Goal: Task Accomplishment & Management: Manage account settings

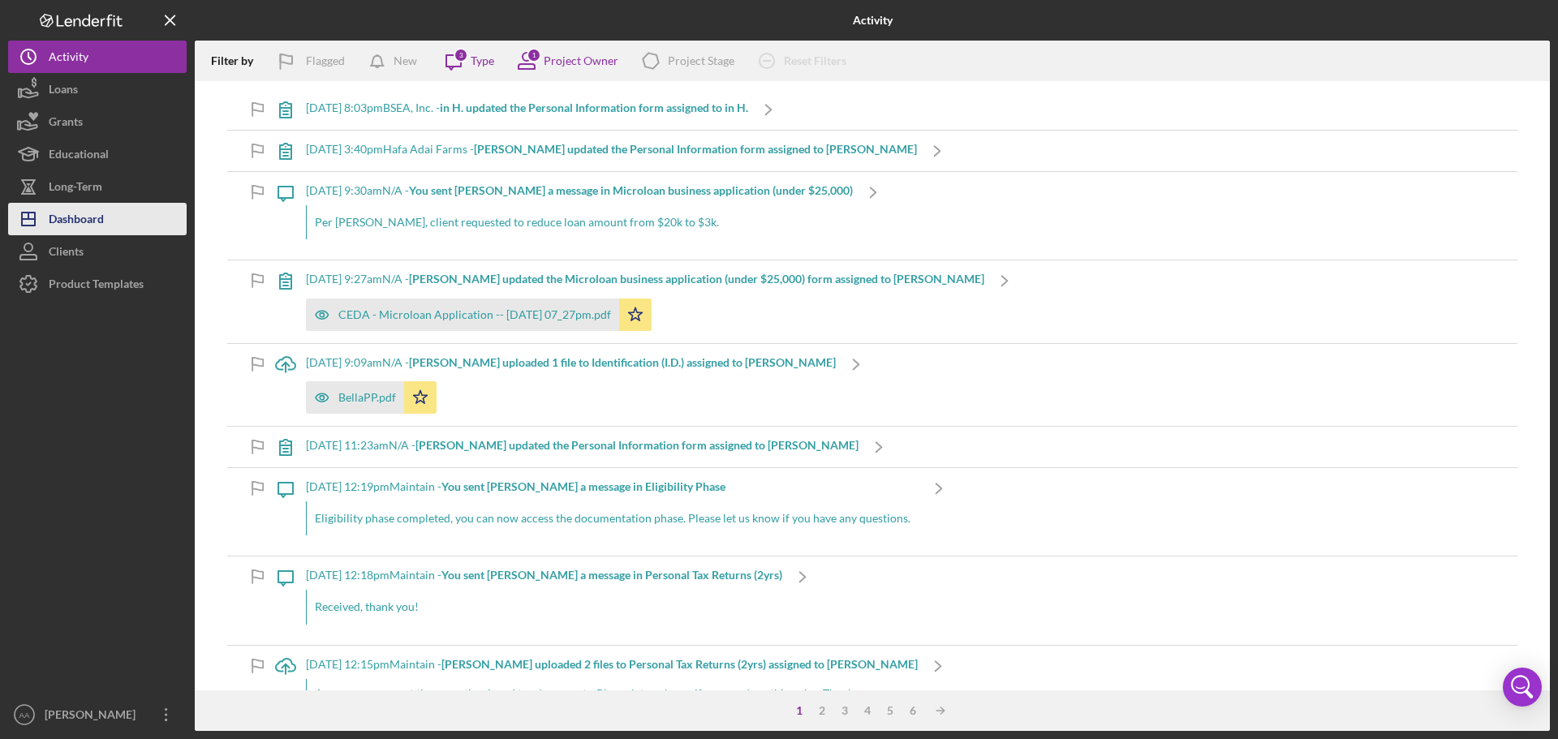
click at [69, 220] on div "Dashboard" at bounding box center [76, 221] width 55 height 37
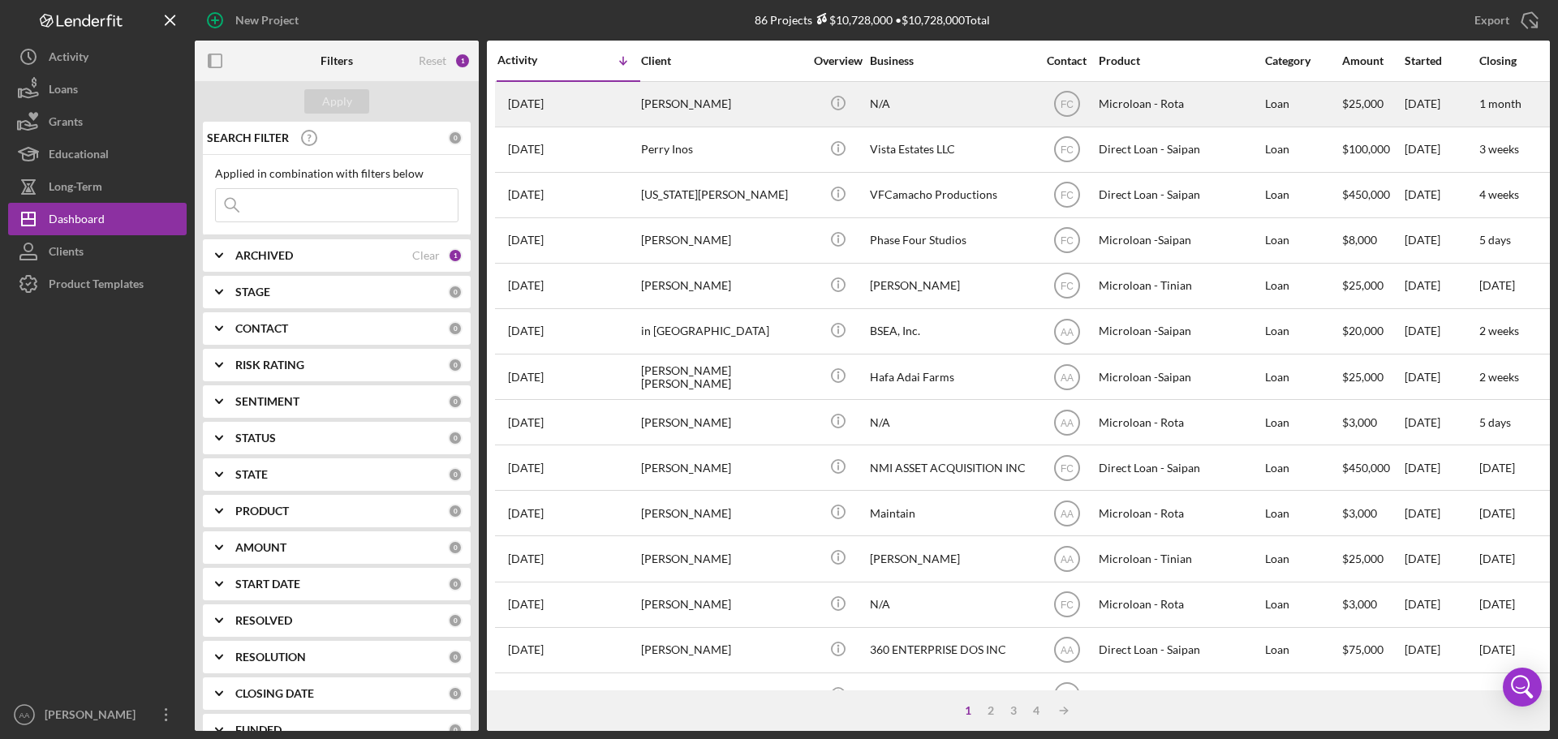
click at [578, 108] on div "[DATE] [PERSON_NAME]" at bounding box center [569, 104] width 142 height 43
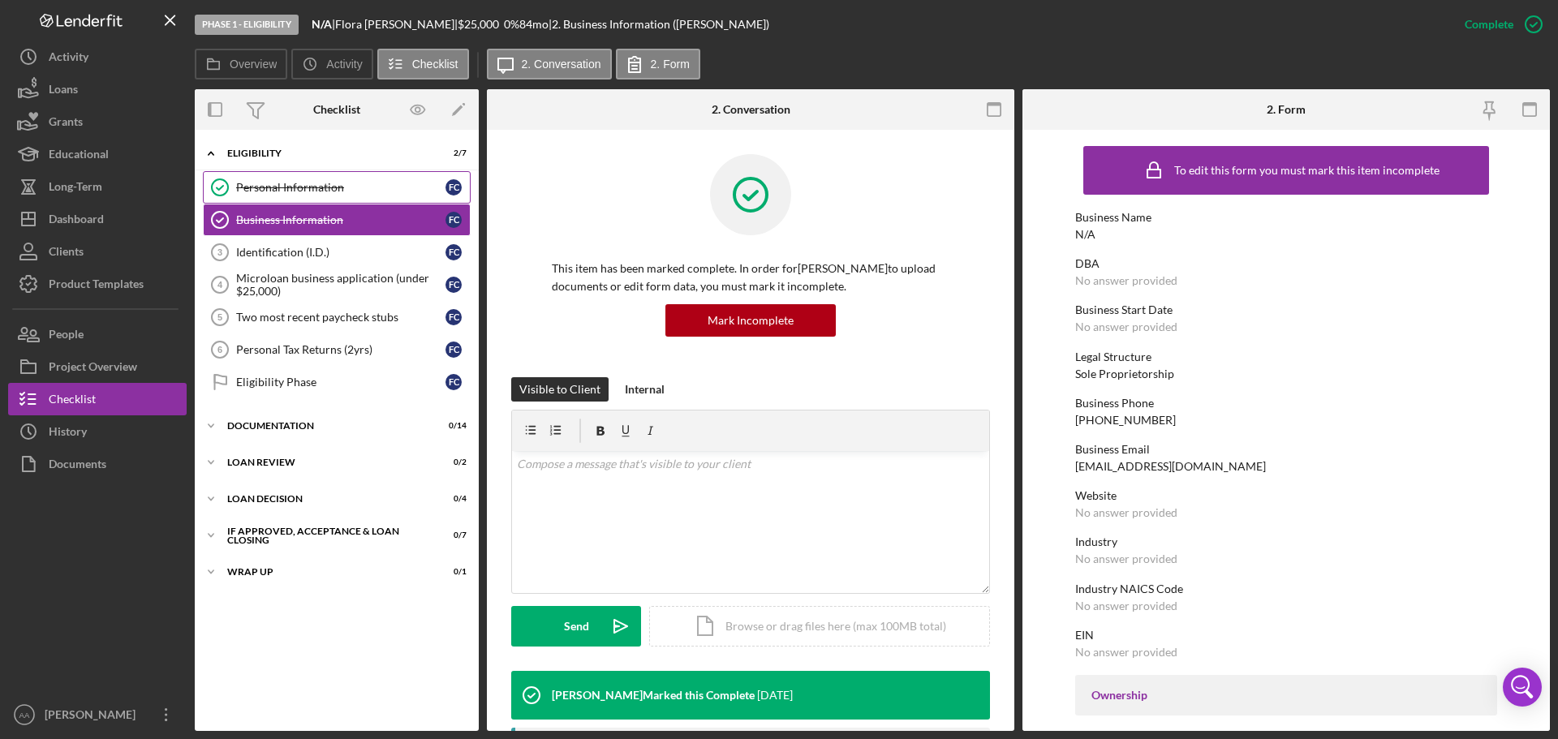
click at [291, 181] on div "Personal Information" at bounding box center [340, 187] width 209 height 13
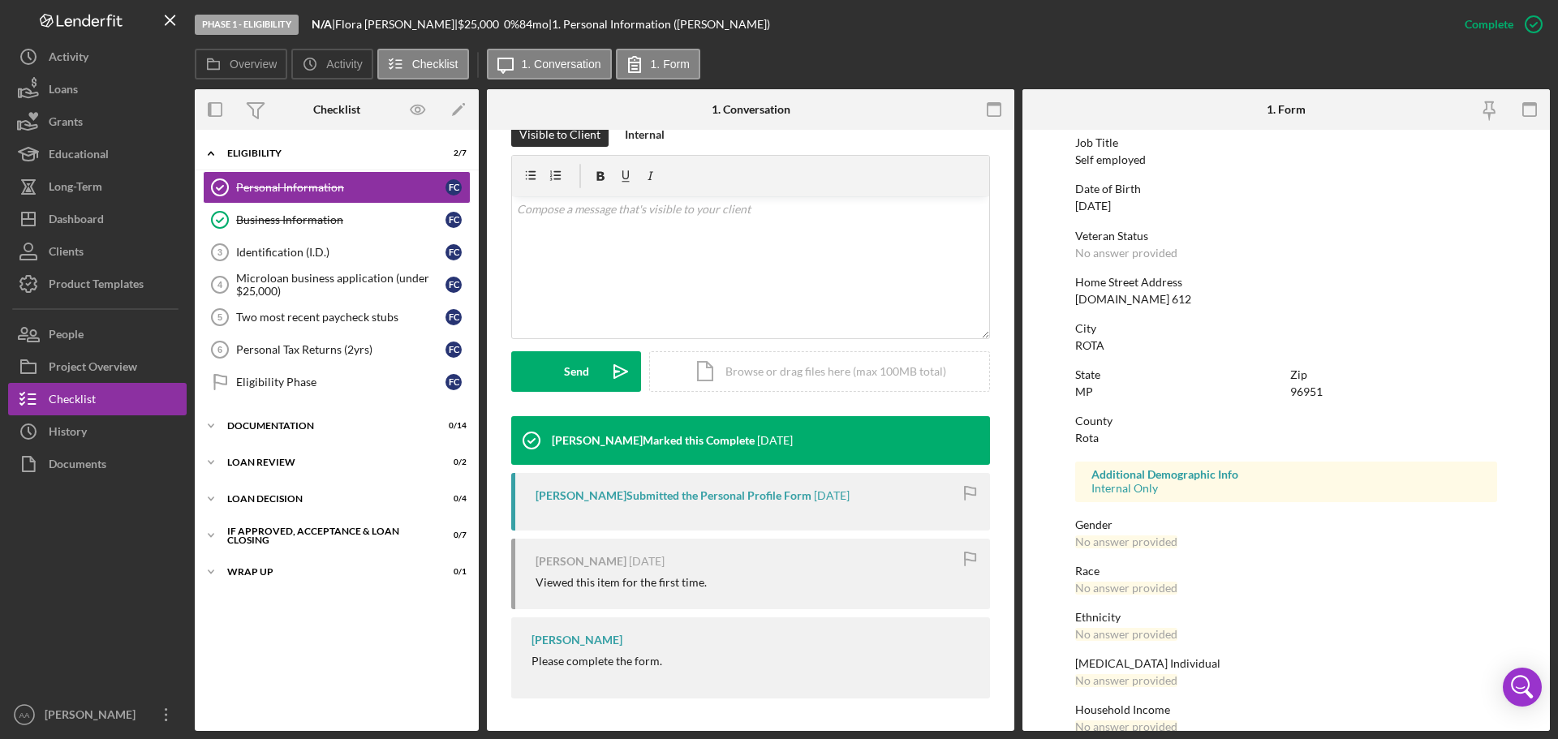
scroll to position [156, 0]
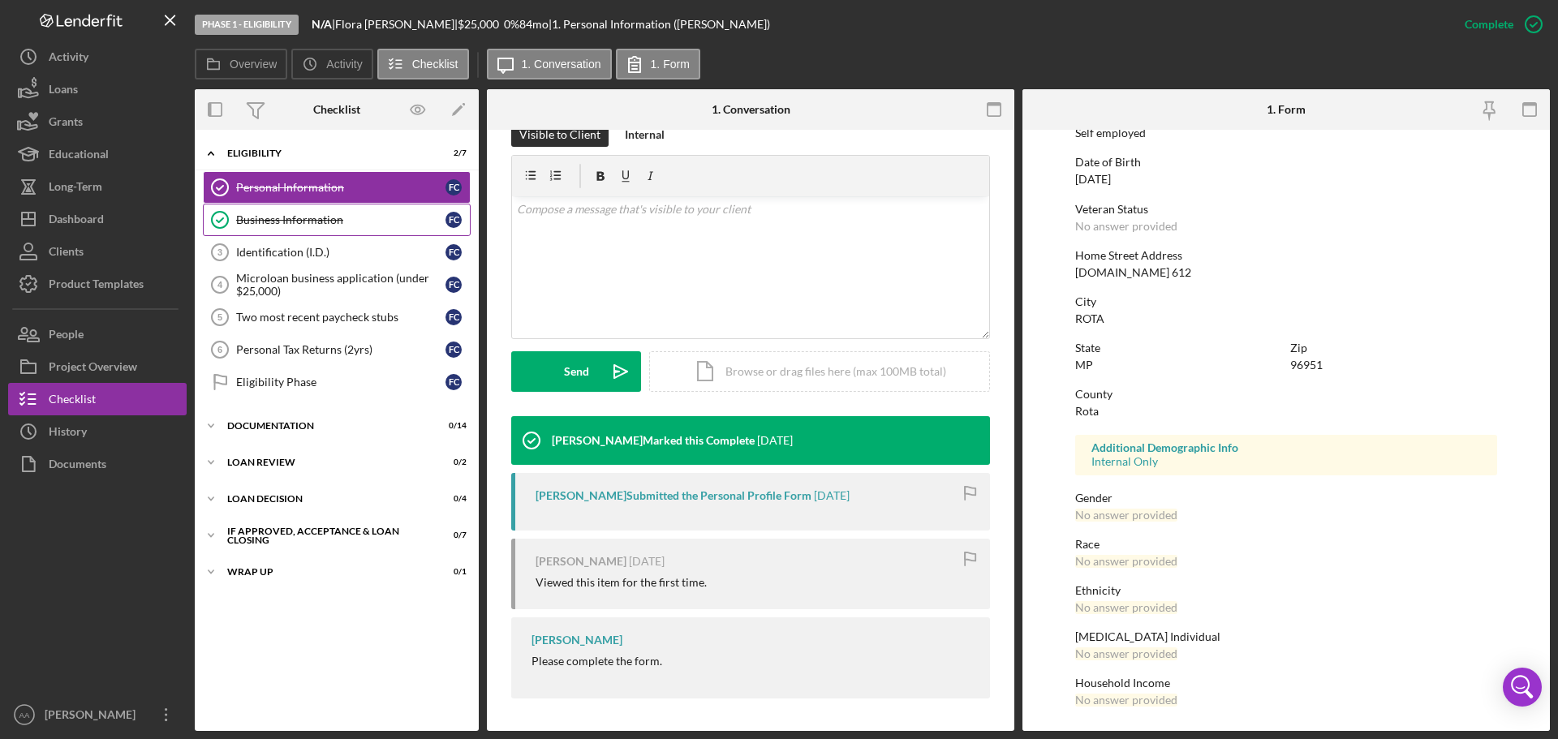
click at [349, 221] on div "Business Information" at bounding box center [340, 219] width 209 height 13
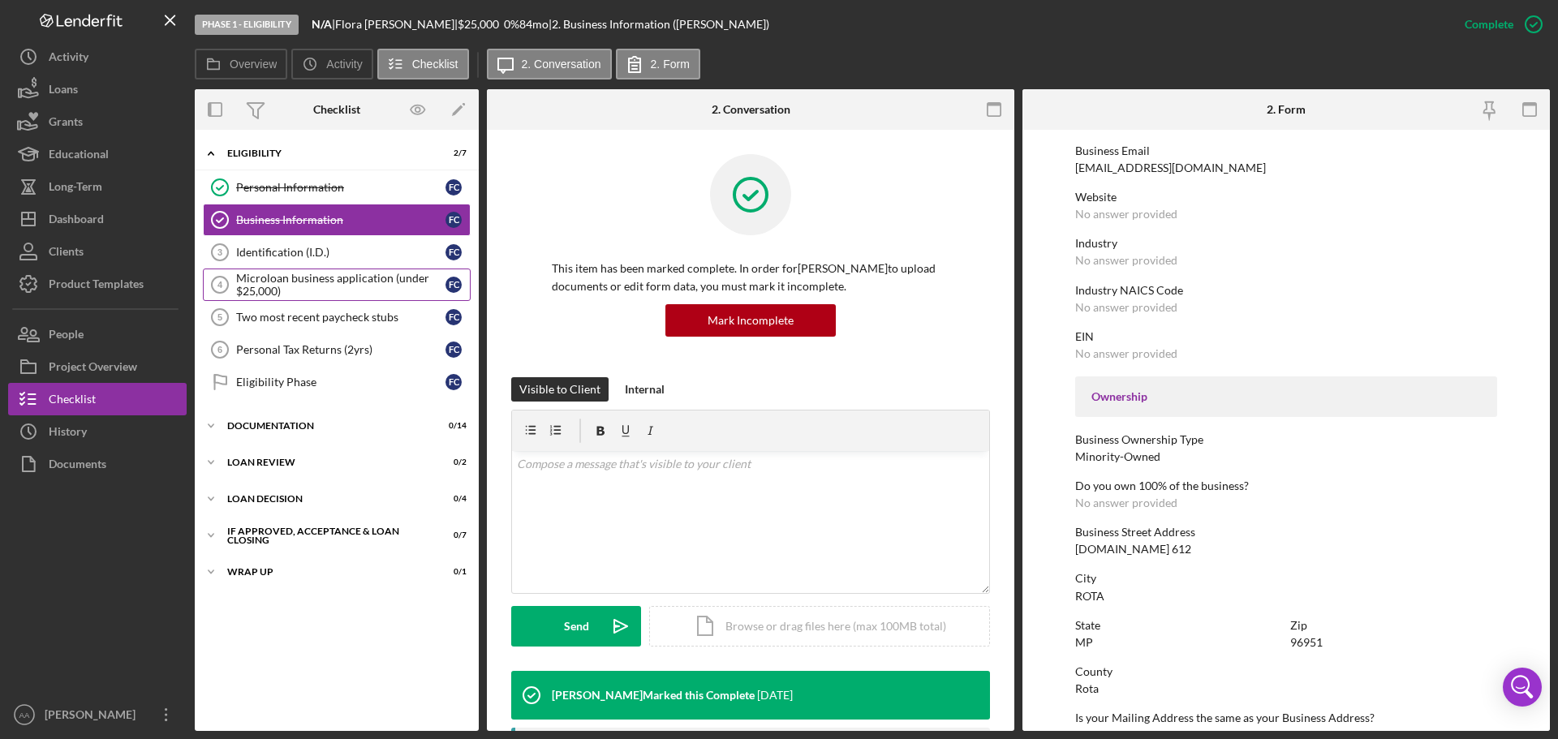
scroll to position [298, 0]
click at [433, 255] on div "Identification (I.D.)" at bounding box center [340, 252] width 209 height 13
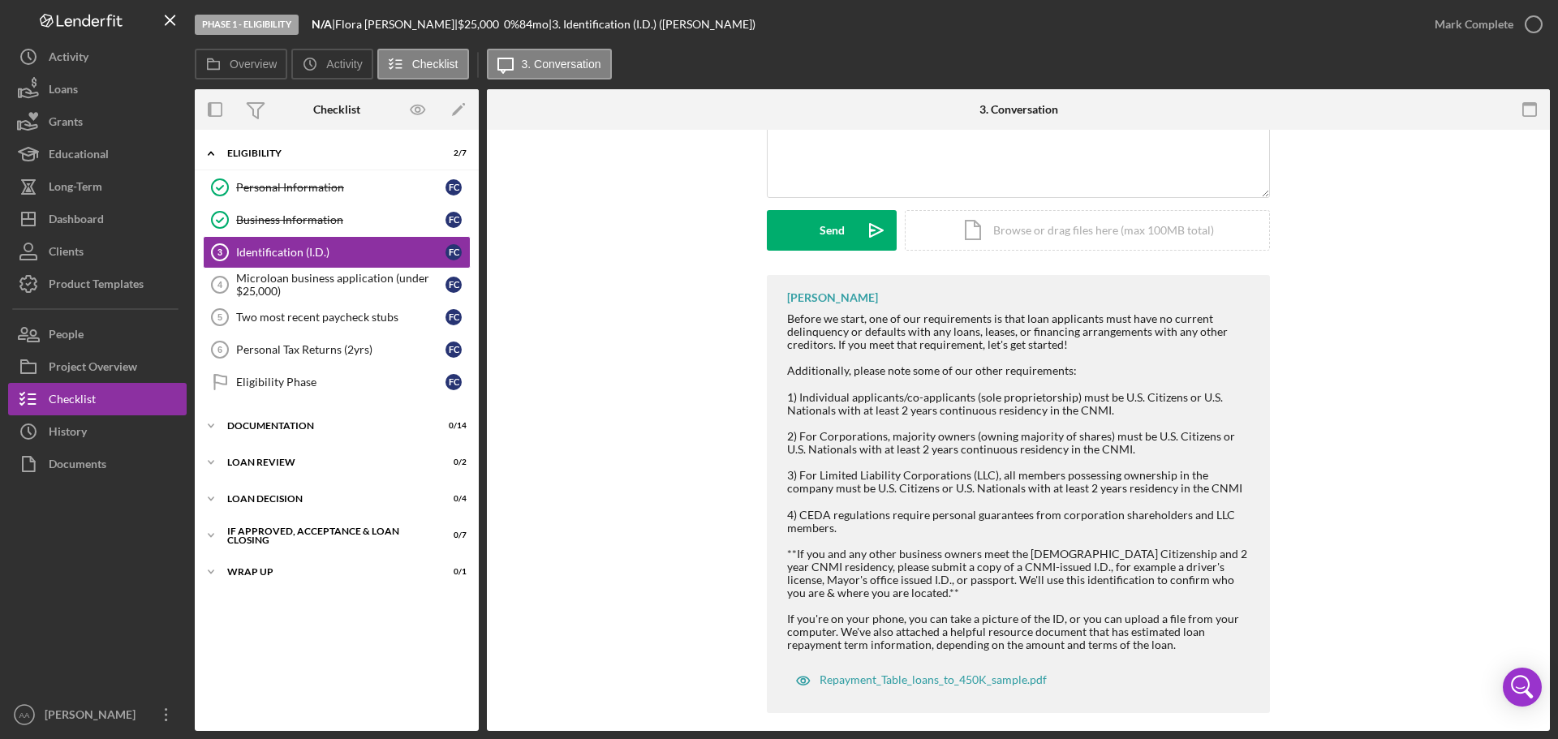
scroll to position [174, 0]
click at [296, 387] on div "Eligibility Phase" at bounding box center [340, 382] width 209 height 13
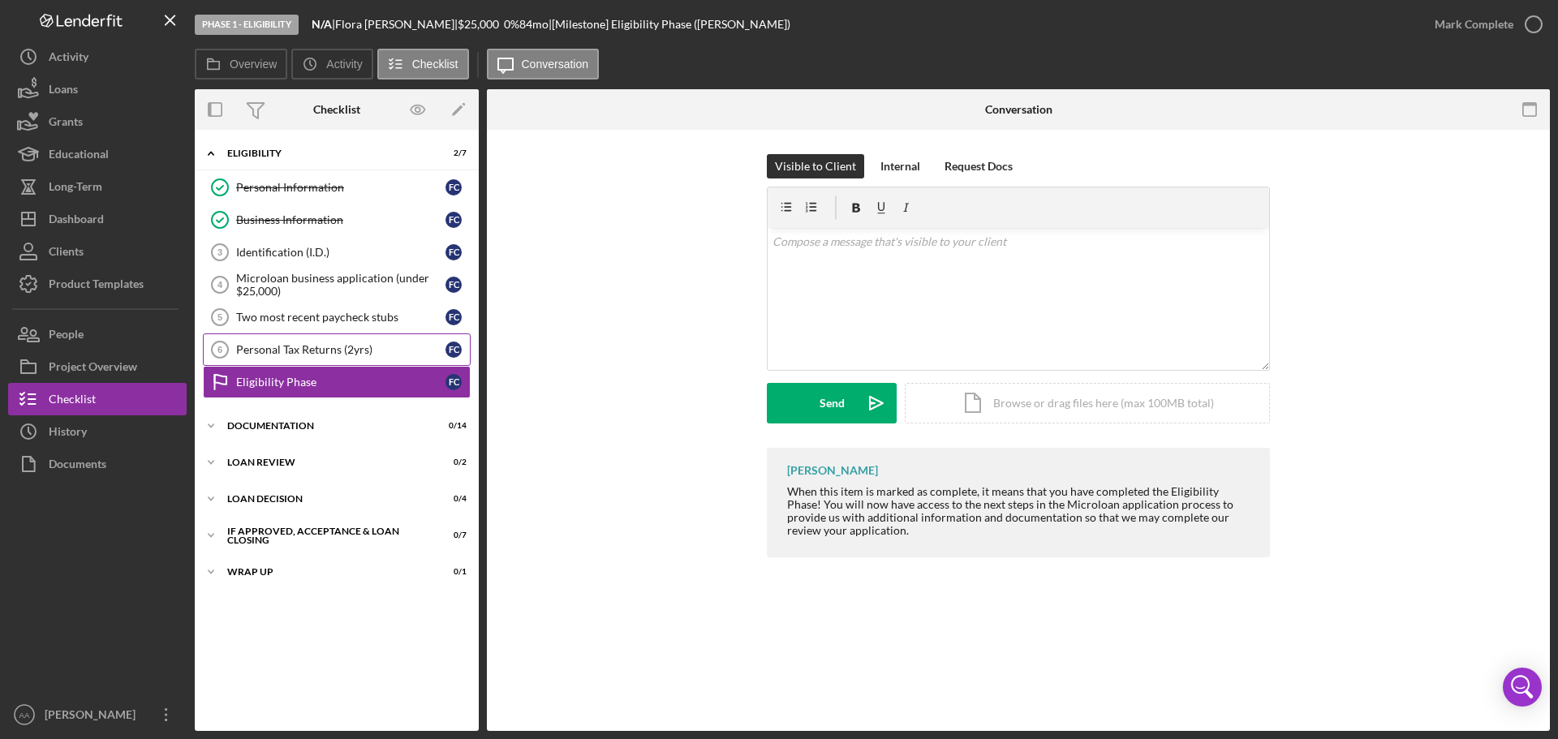
click at [301, 353] on div "Personal Tax Returns (2yrs)" at bounding box center [340, 349] width 209 height 13
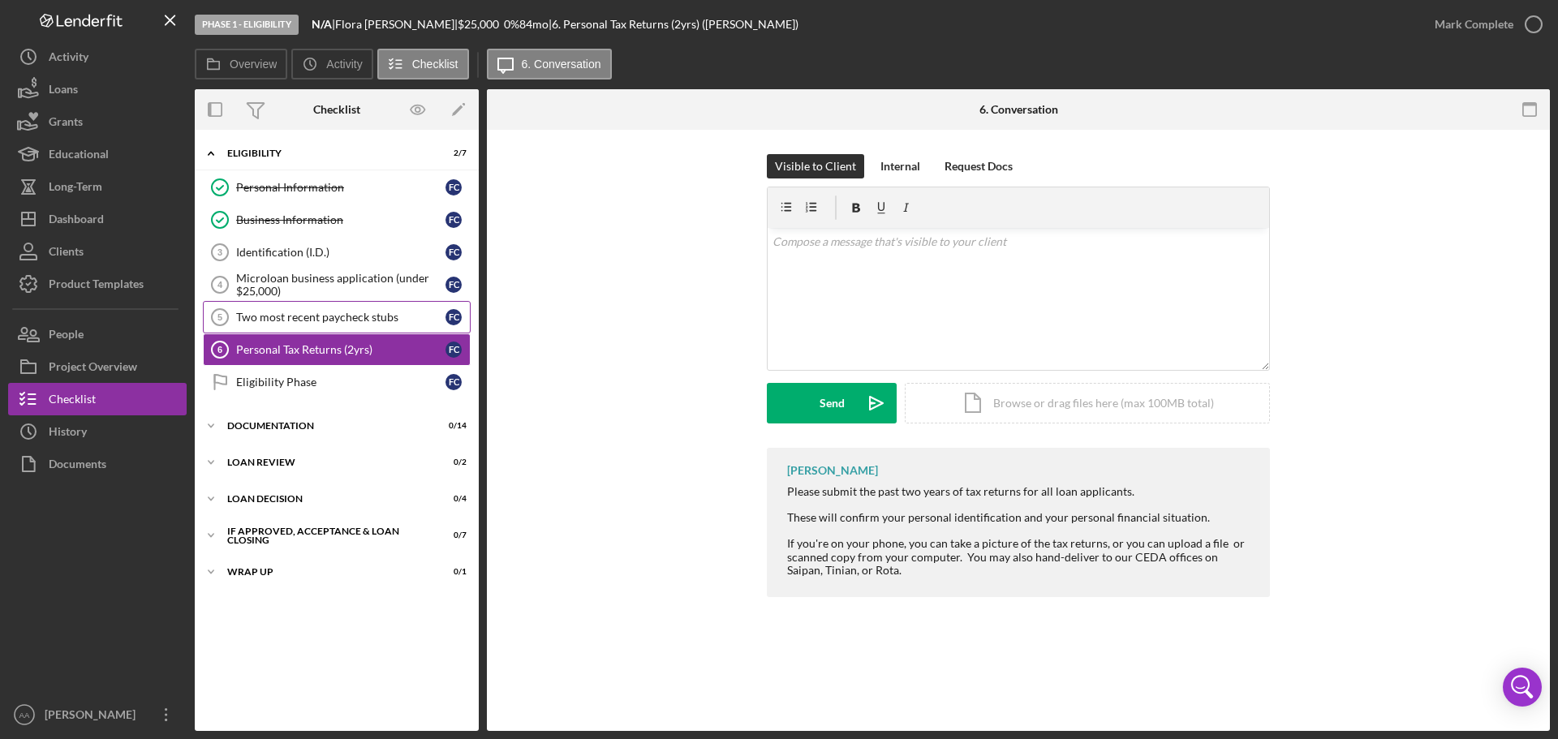
click at [322, 316] on div "Two most recent paycheck stubs" at bounding box center [340, 317] width 209 height 13
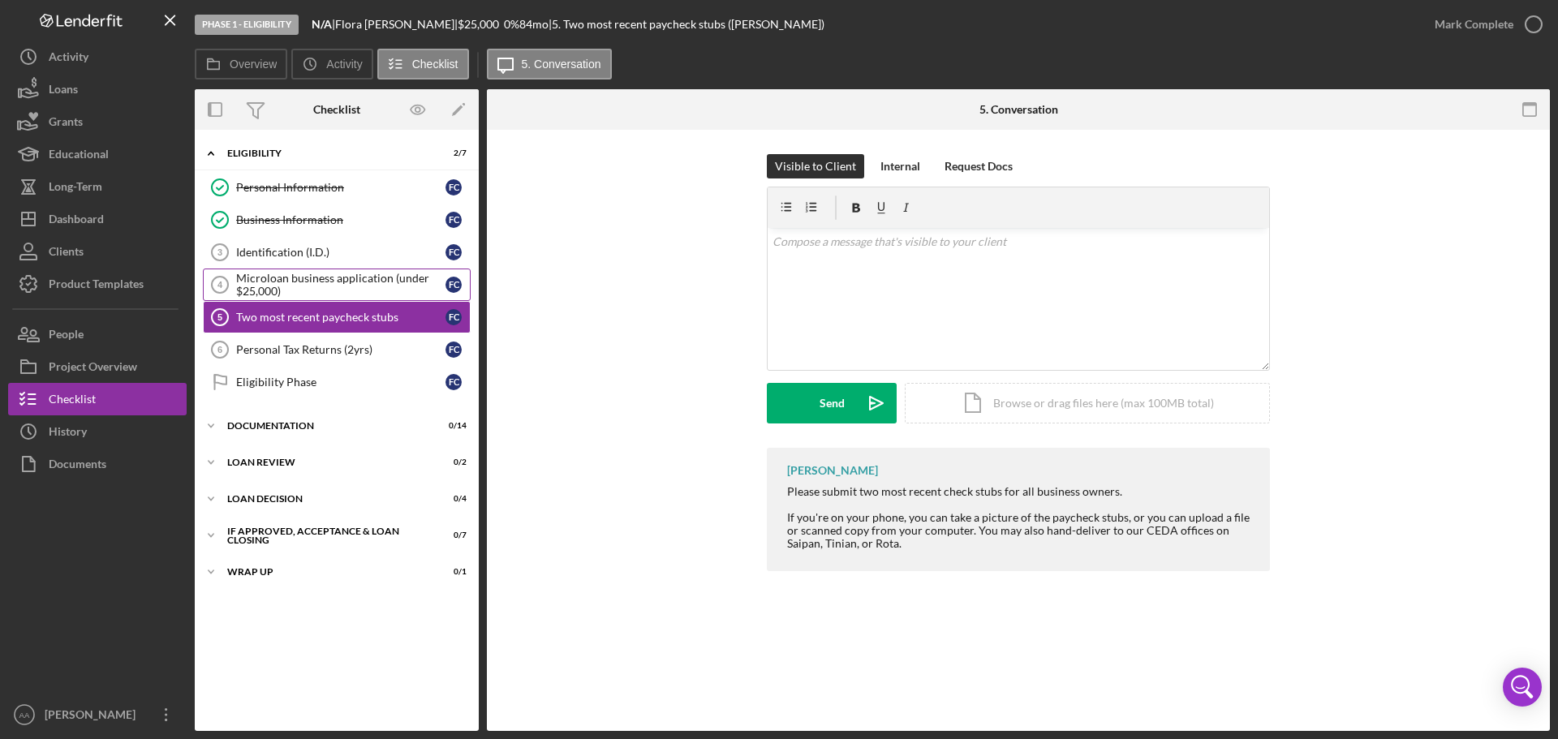
click at [342, 284] on div "Microloan business application (under $25,000)" at bounding box center [340, 285] width 209 height 26
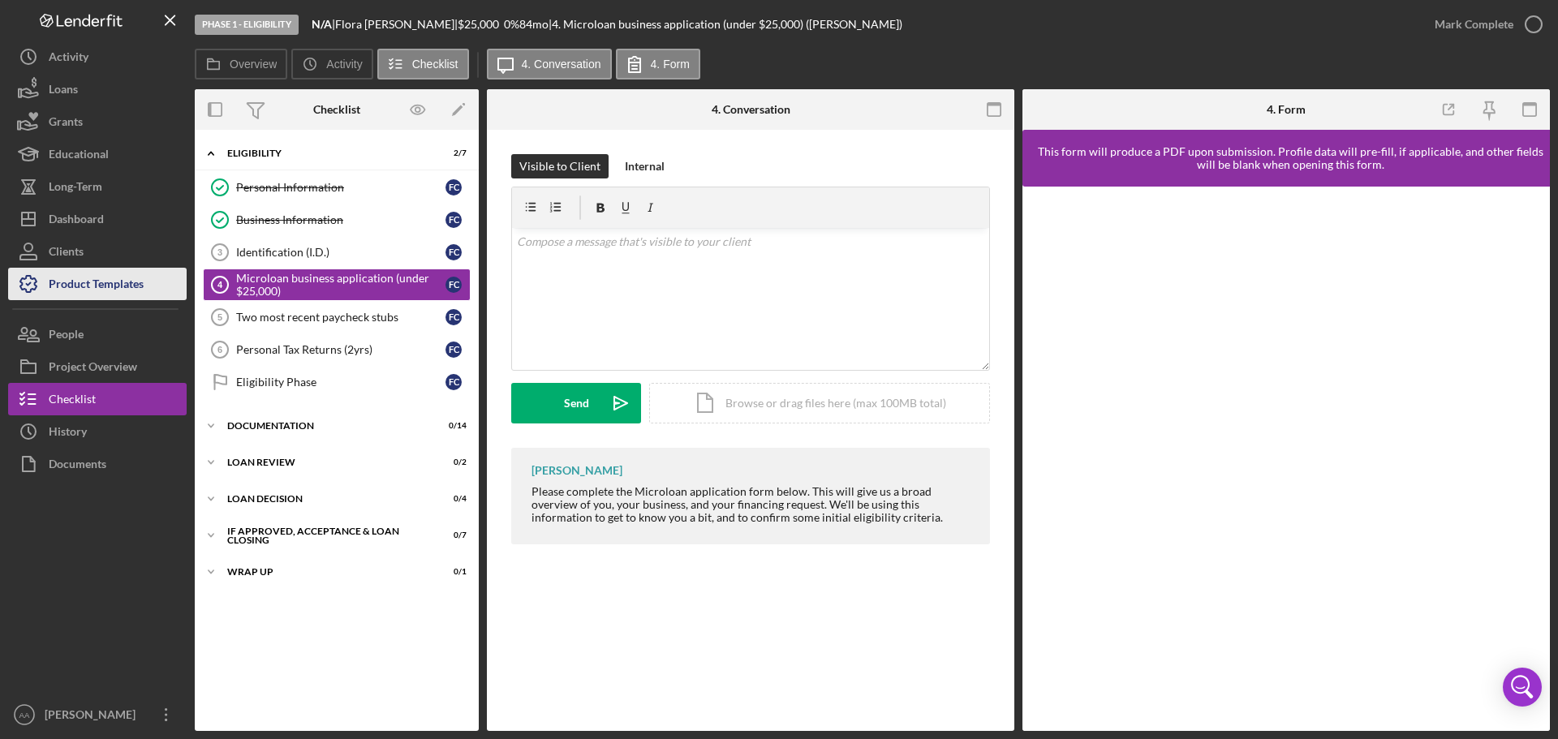
click at [127, 292] on div "Product Templates" at bounding box center [96, 286] width 95 height 37
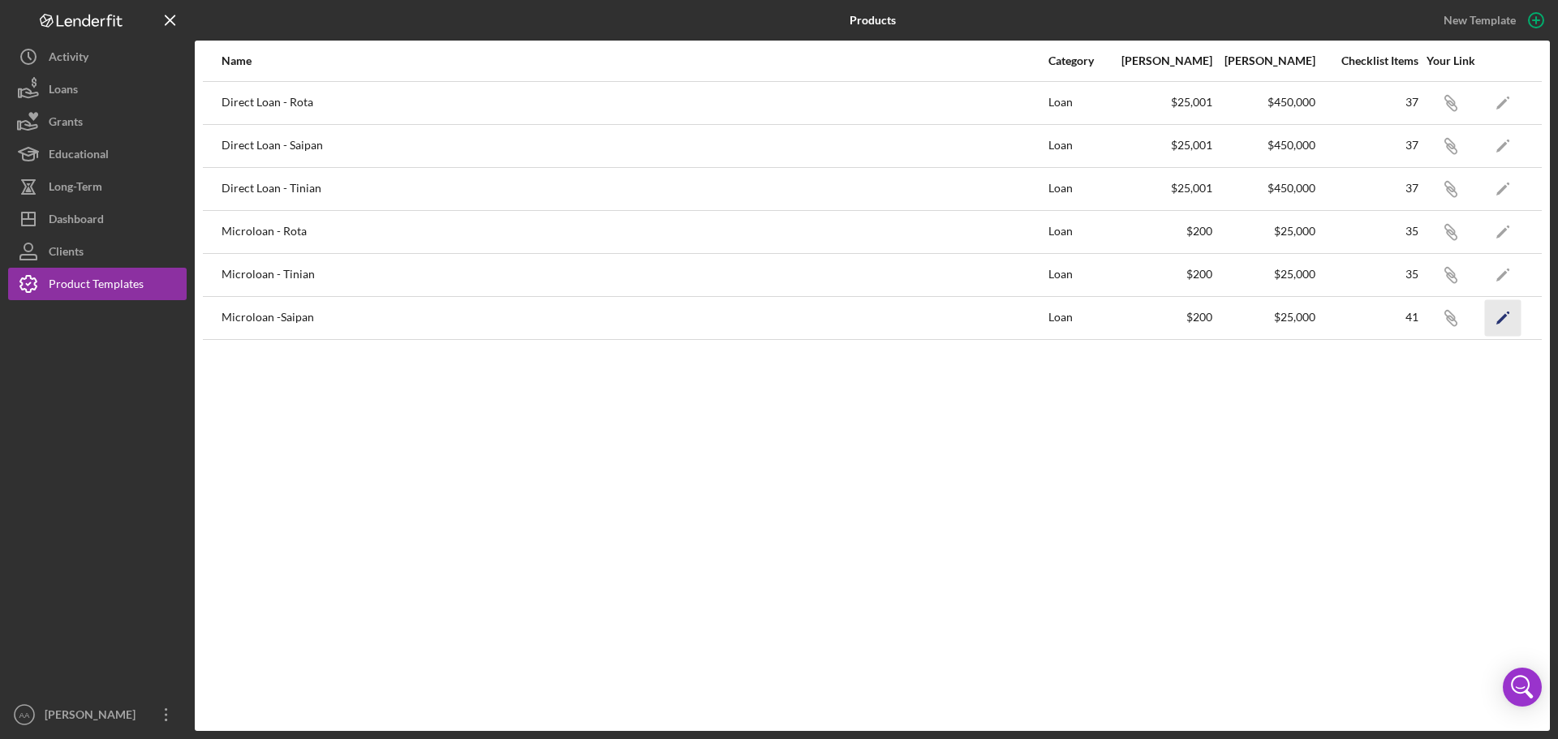
click at [1493, 325] on icon "Icon/Edit" at bounding box center [1503, 317] width 37 height 37
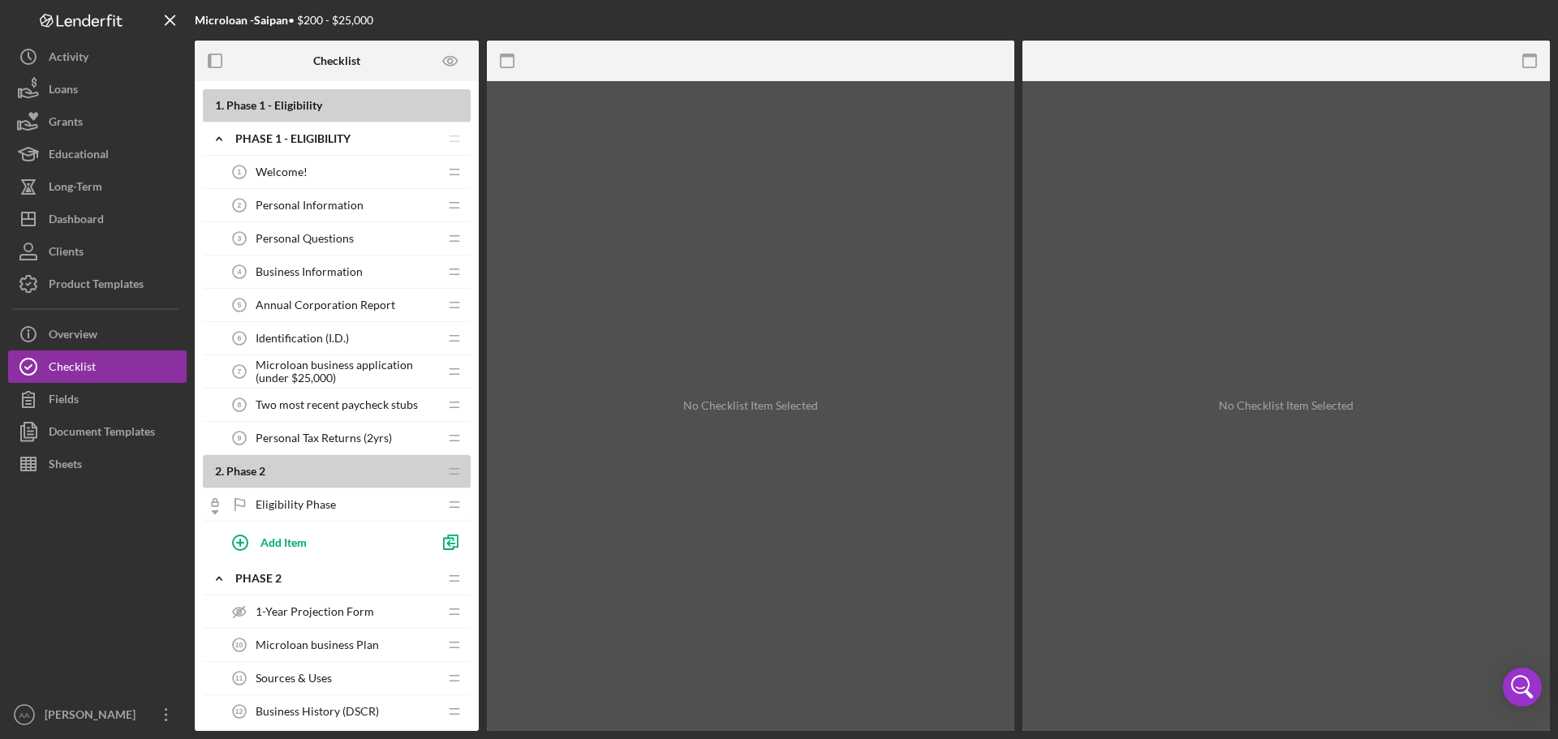
click at [279, 170] on span "Welcome!" at bounding box center [282, 172] width 52 height 13
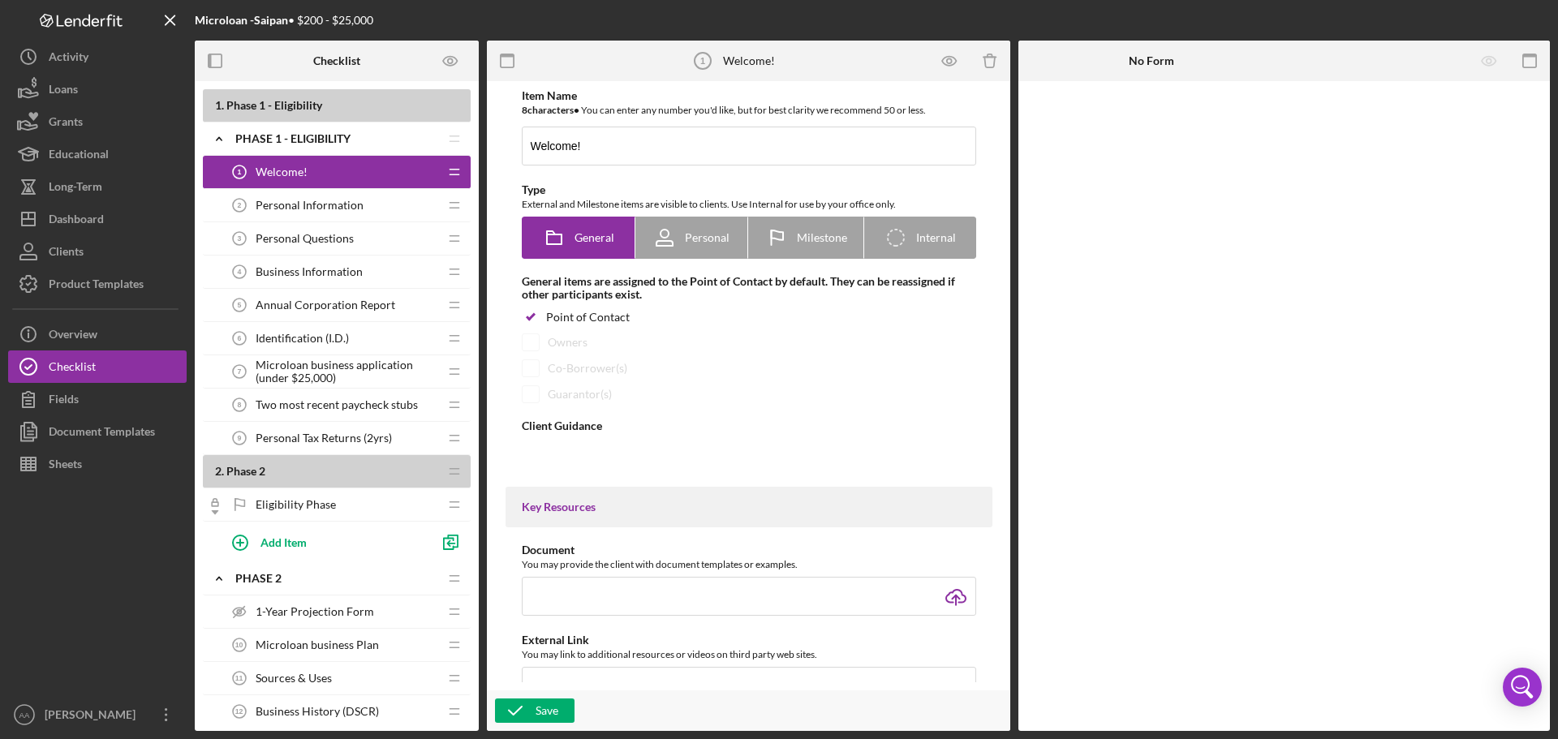
type textarea "<div>Welcome! Our loan application process has two phases. Our team will reach …"
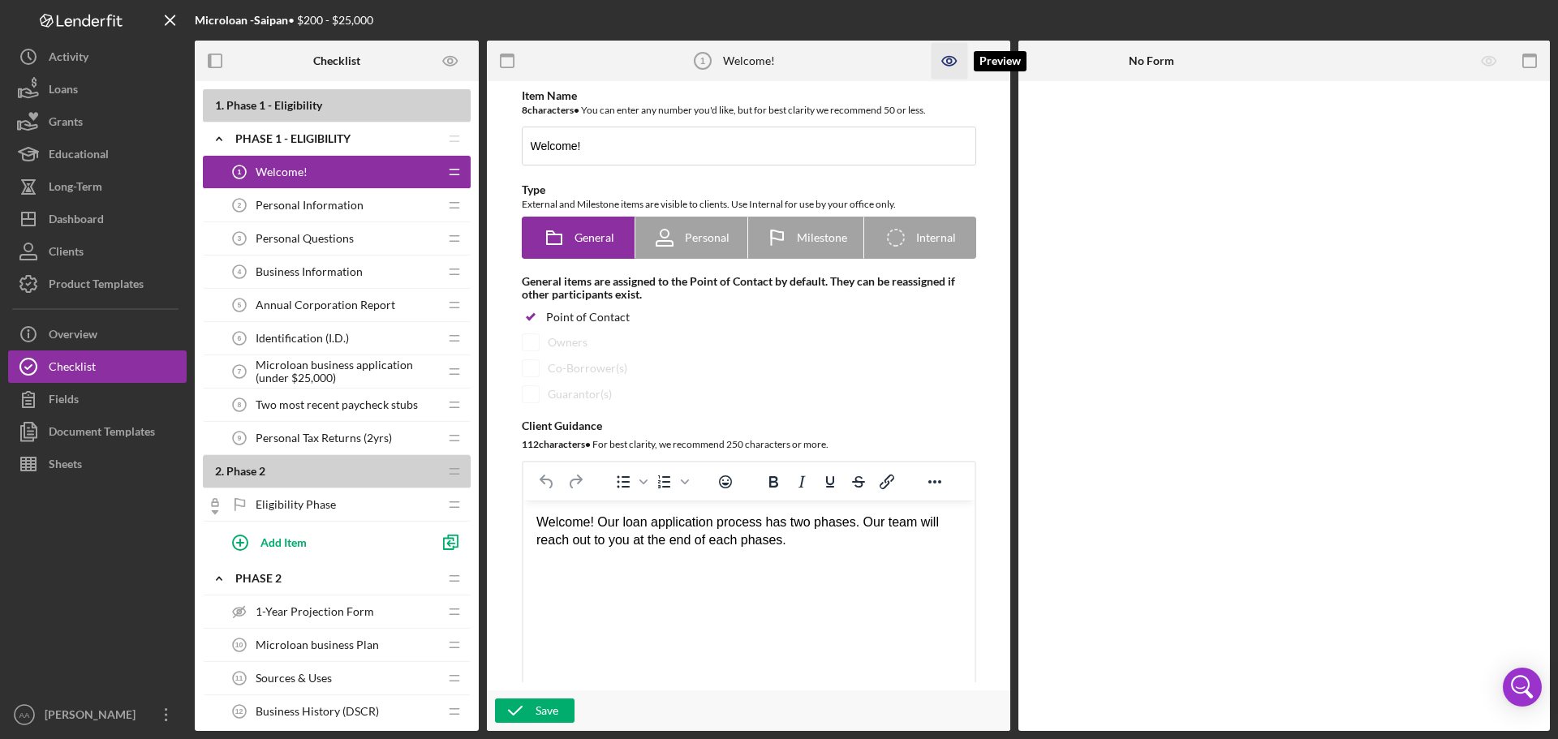
click at [945, 58] on icon "button" at bounding box center [950, 61] width 37 height 37
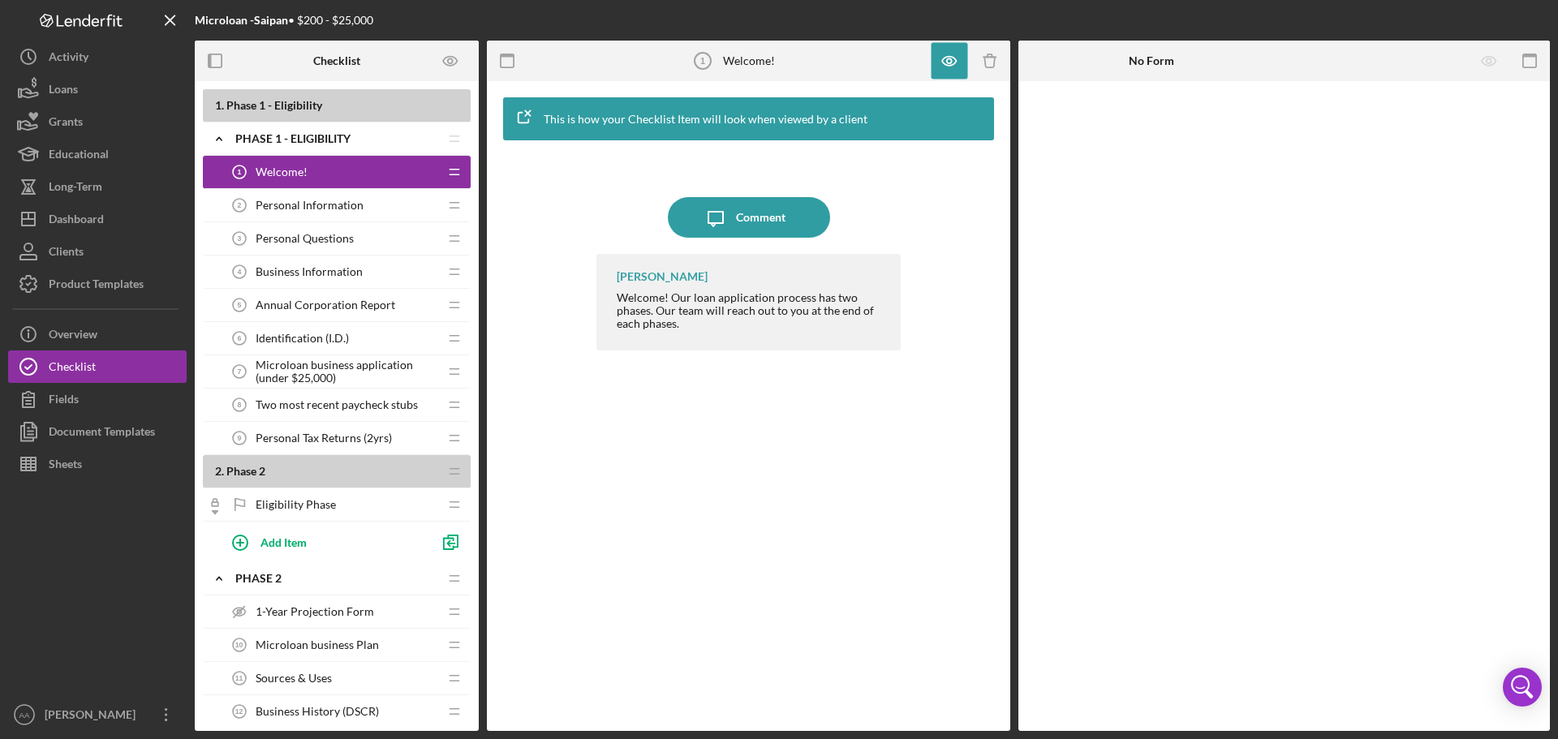
click at [351, 211] on span "Personal Information" at bounding box center [310, 205] width 108 height 13
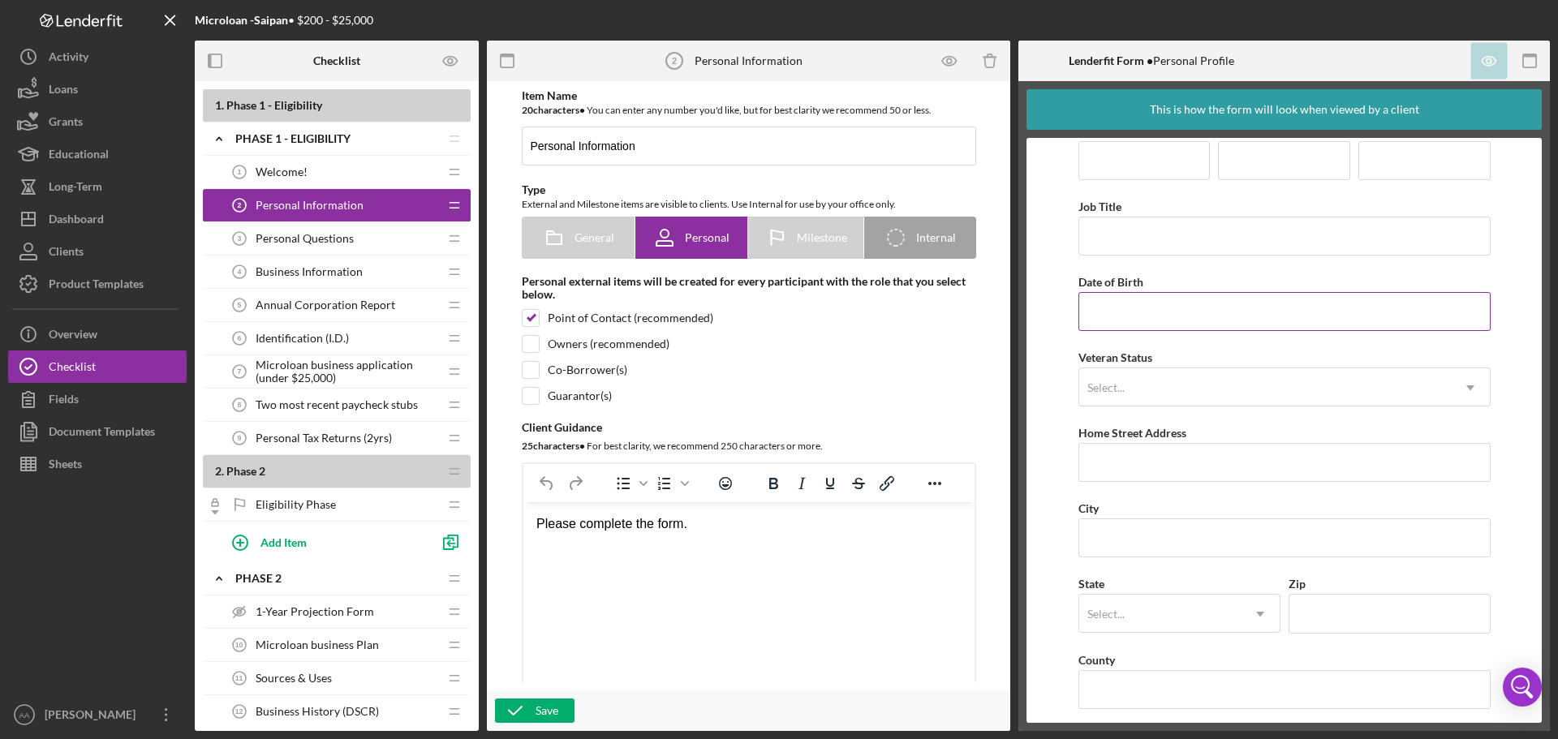
scroll to position [36, 0]
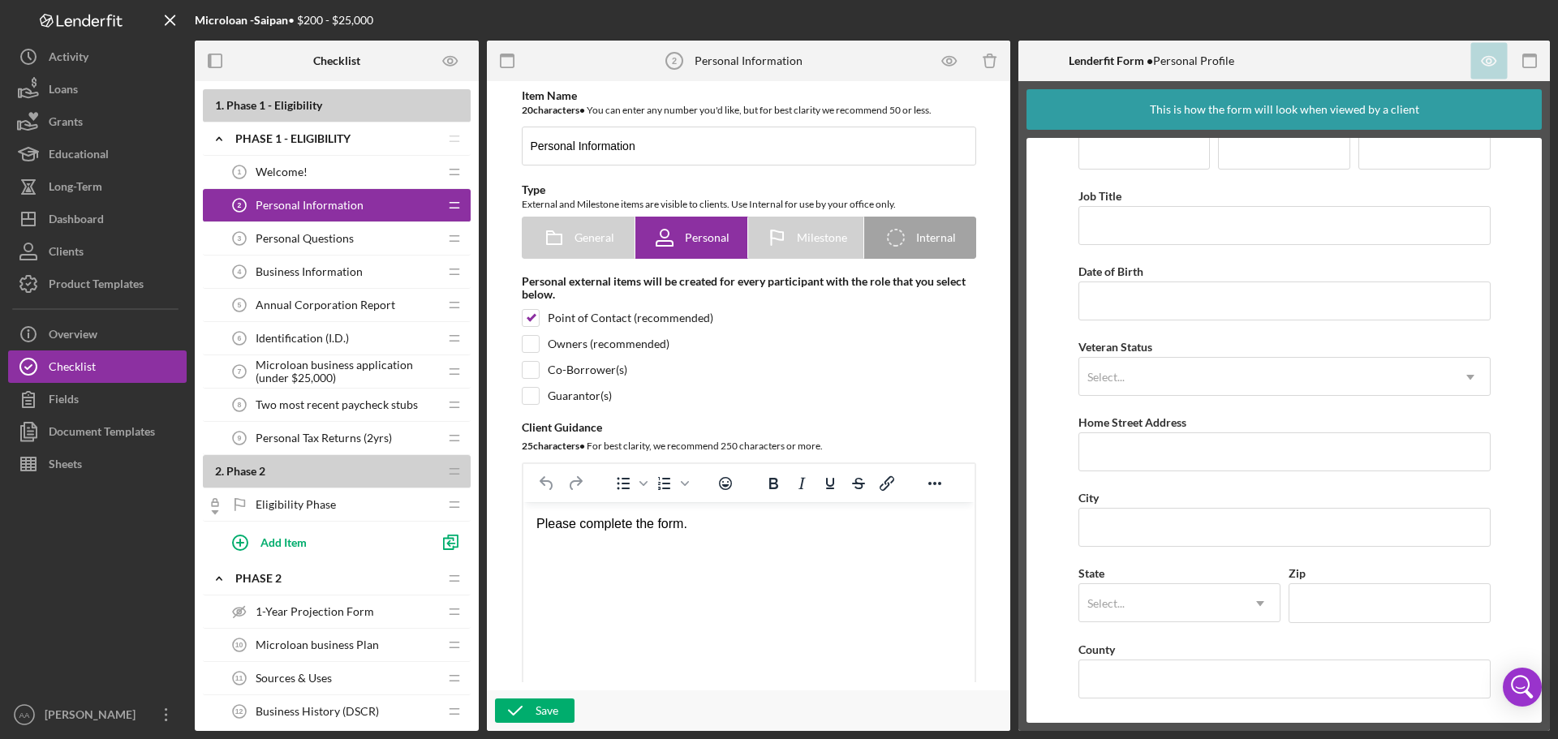
click at [291, 241] on span "Personal Questions" at bounding box center [305, 238] width 98 height 13
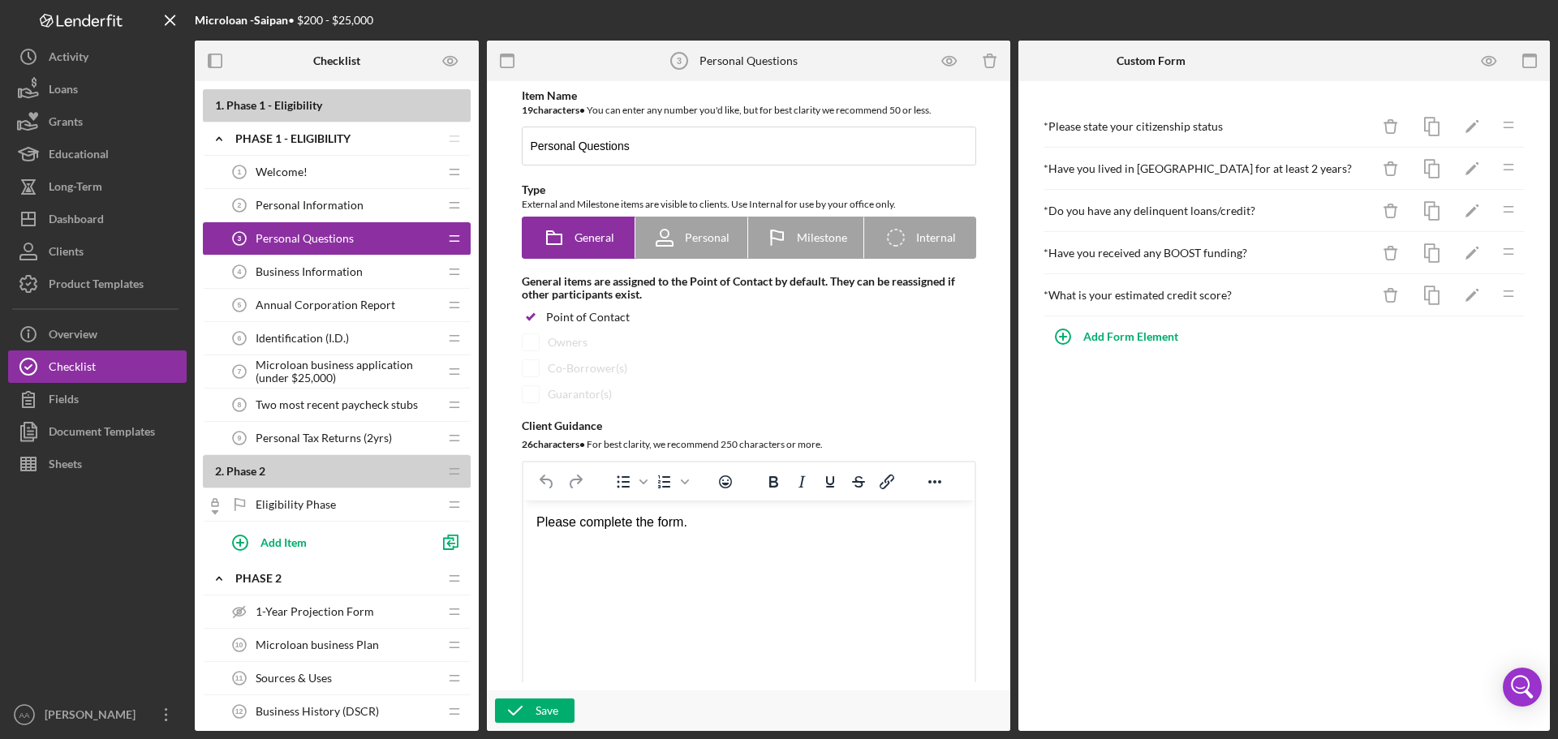
click at [301, 276] on span "Business Information" at bounding box center [309, 271] width 107 height 13
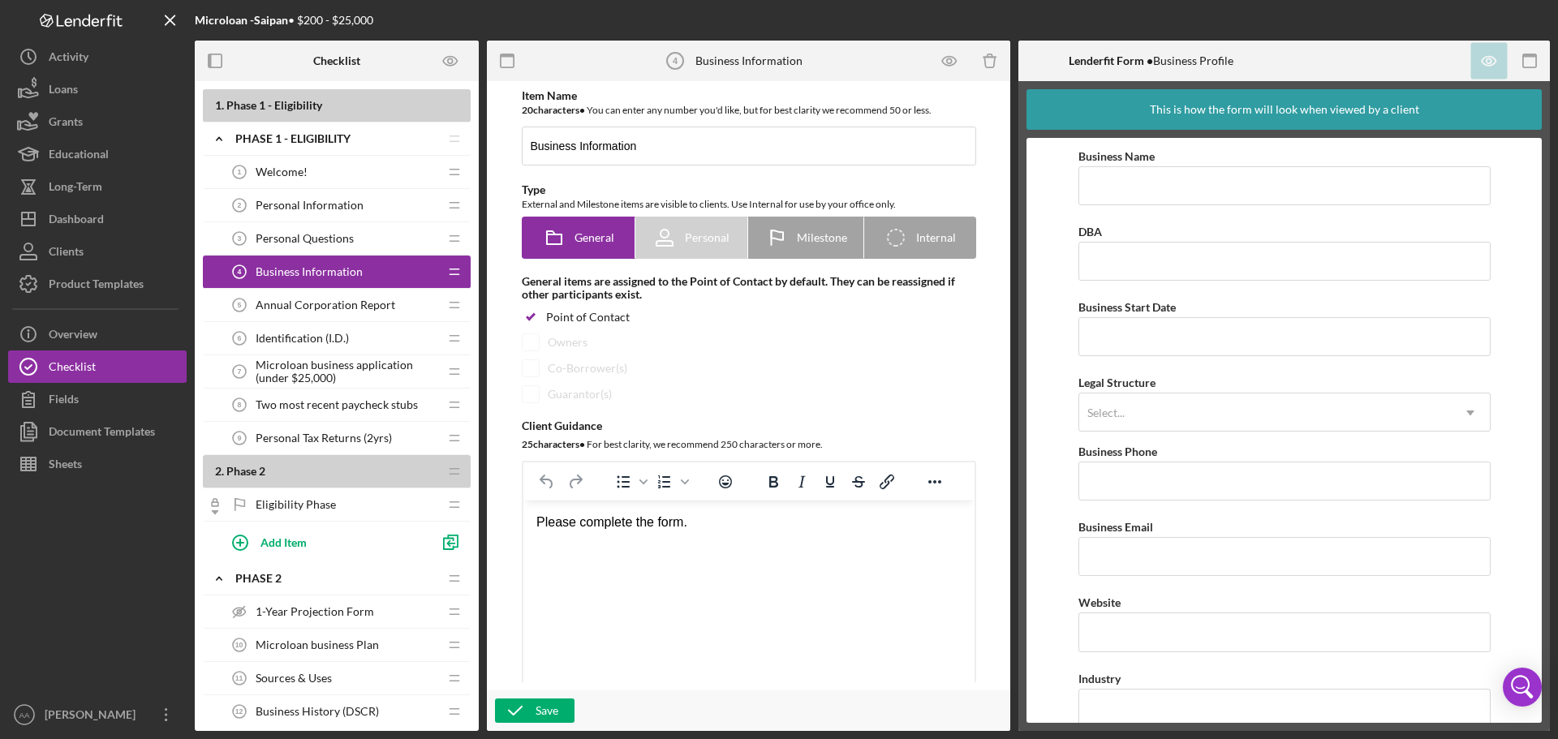
click at [305, 302] on span "Annual Corporation Report" at bounding box center [326, 305] width 140 height 13
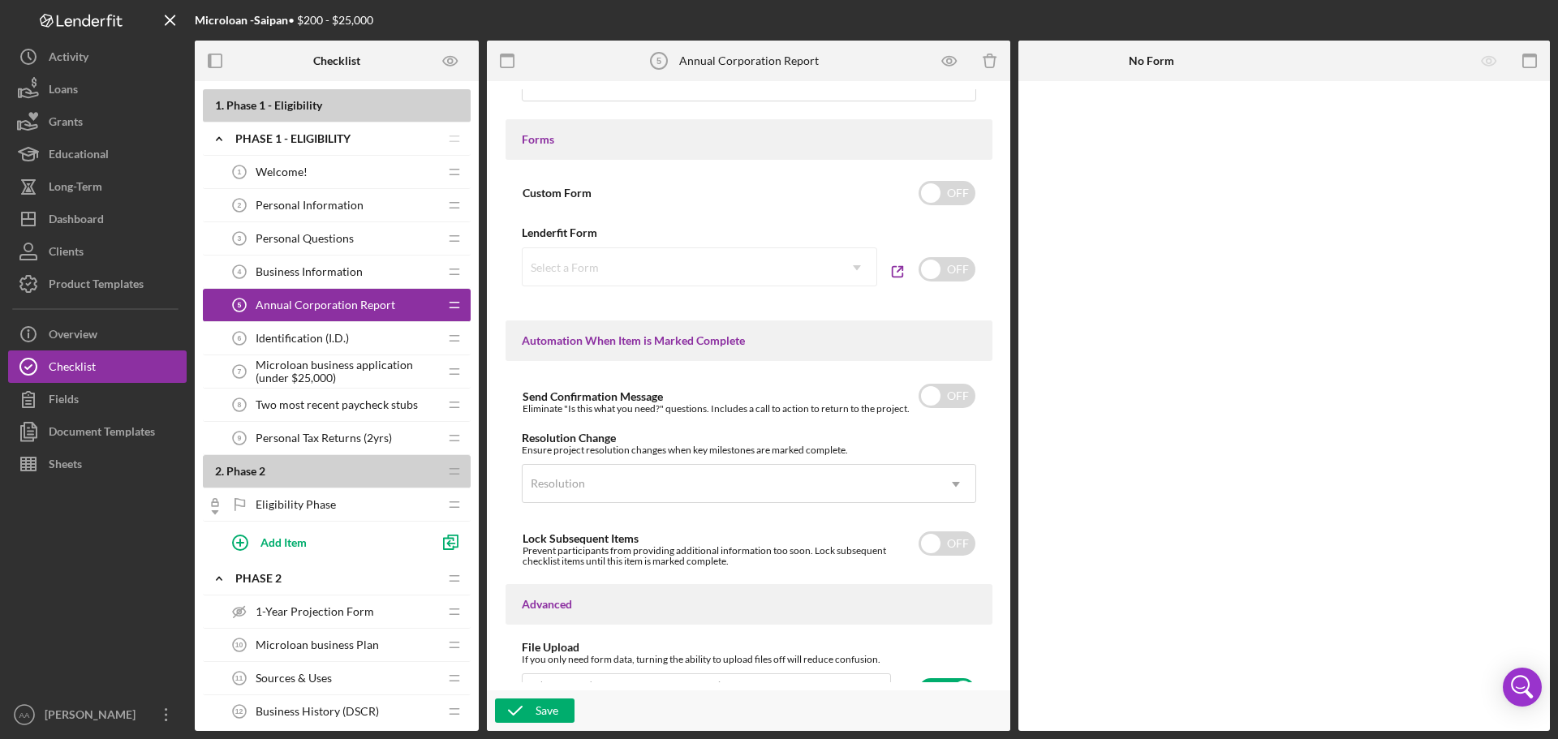
scroll to position [893, 0]
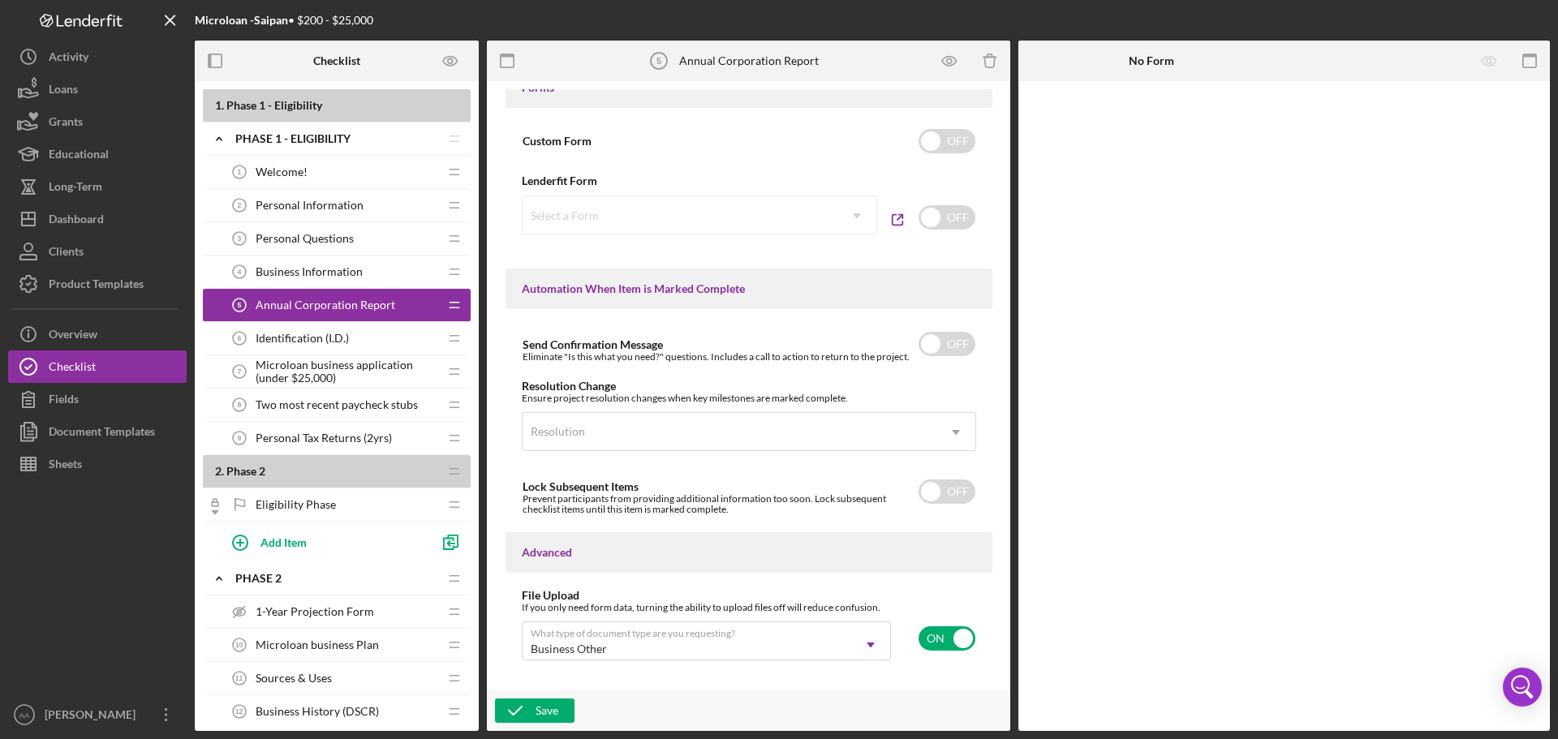
click at [304, 341] on span "Identification (I.D.)" at bounding box center [302, 338] width 93 height 13
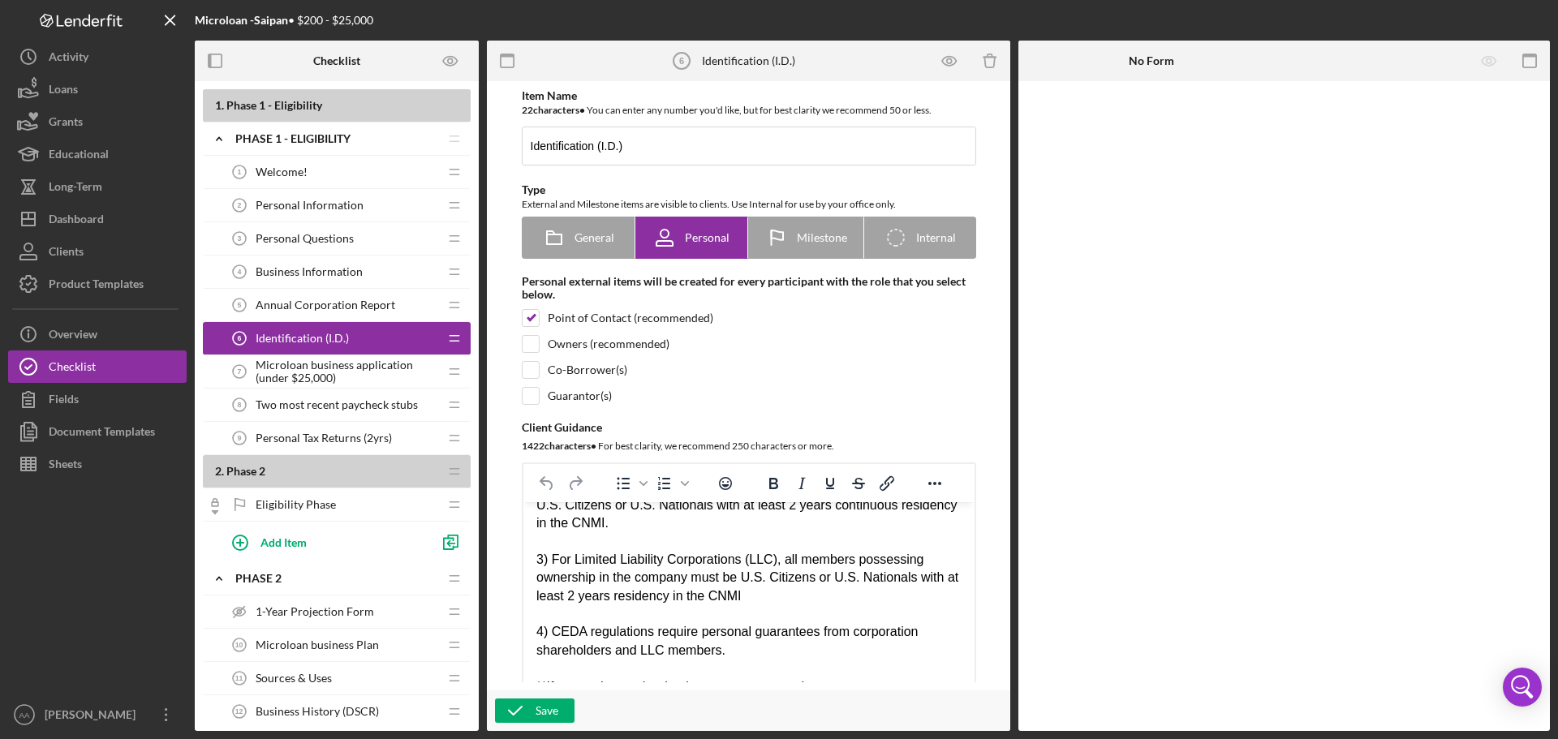
scroll to position [243, 0]
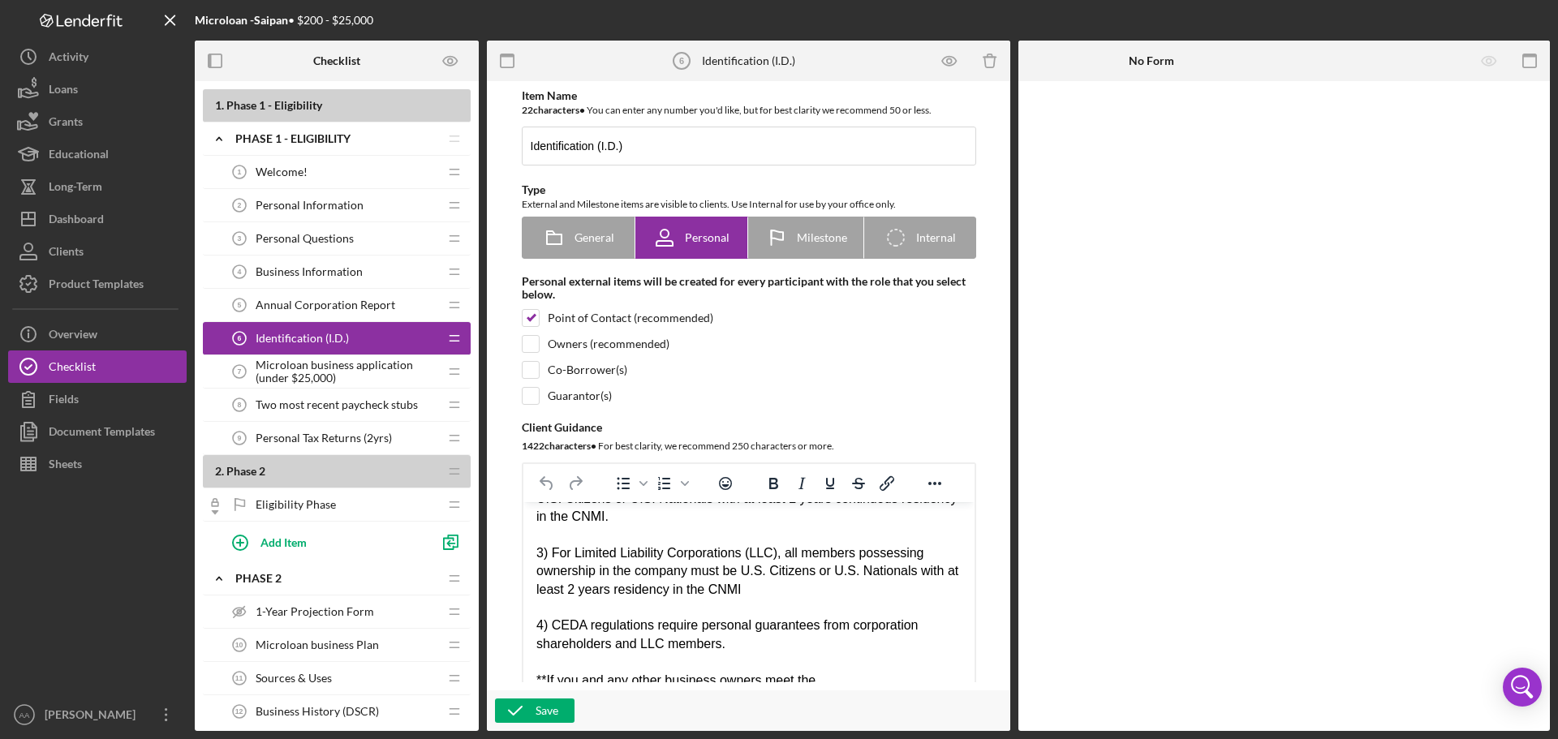
click at [341, 373] on span "Microloan business application (under $25,000)" at bounding box center [347, 372] width 183 height 26
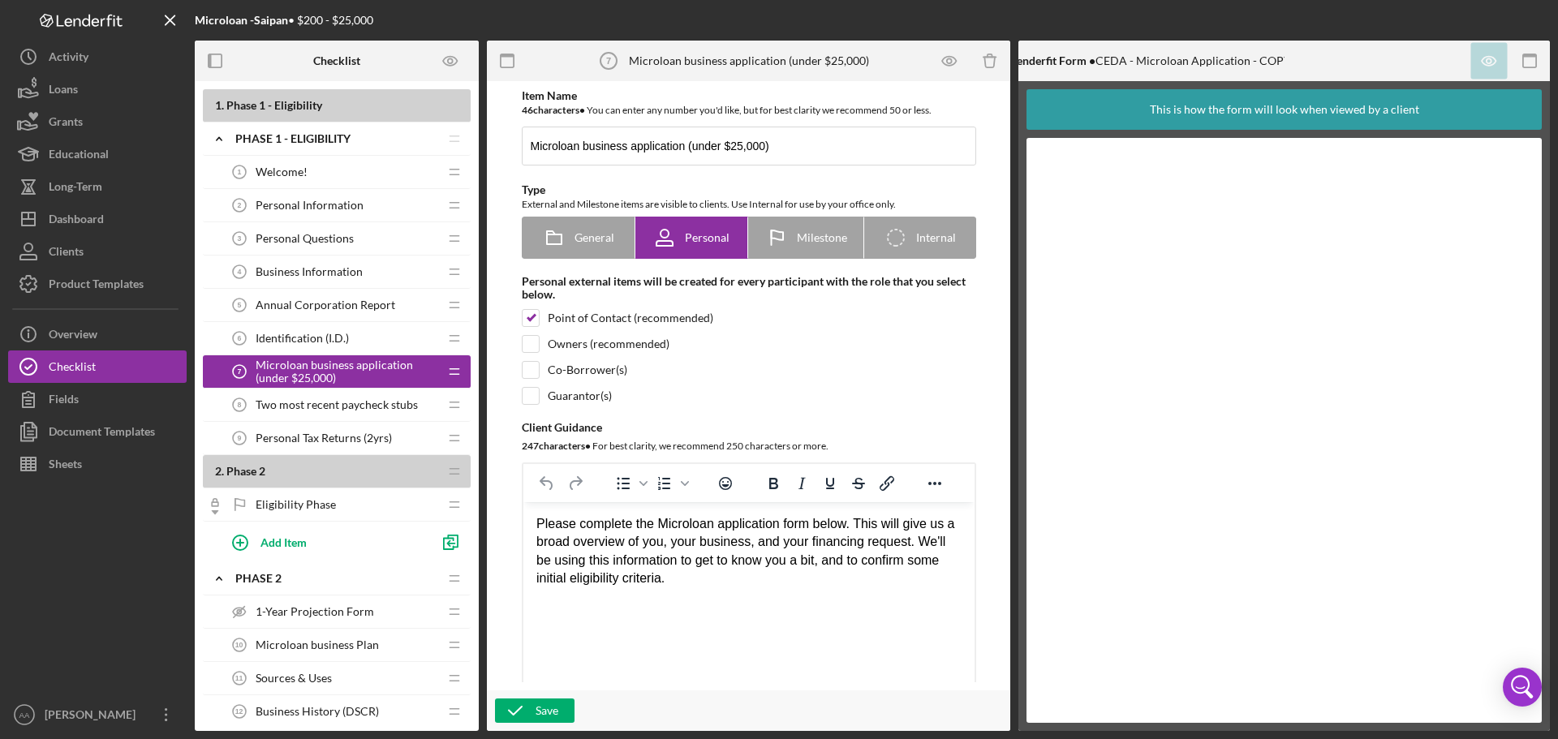
click at [384, 404] on span "Two most recent paycheck stubs" at bounding box center [337, 404] width 162 height 13
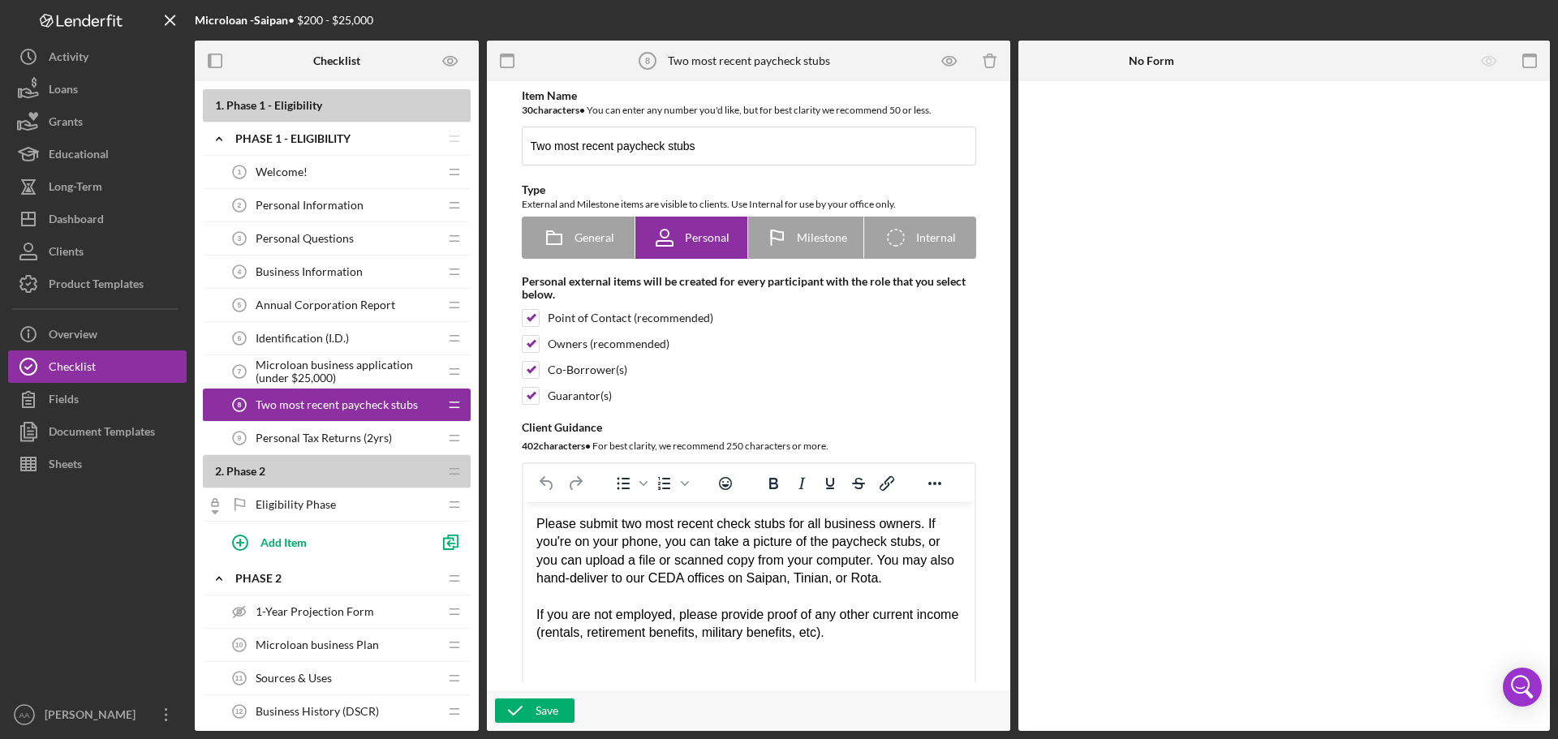
click at [349, 447] on div "Personal Tax Returns (2yrs) 9 Personal Tax Returns (2yrs)" at bounding box center [330, 438] width 215 height 32
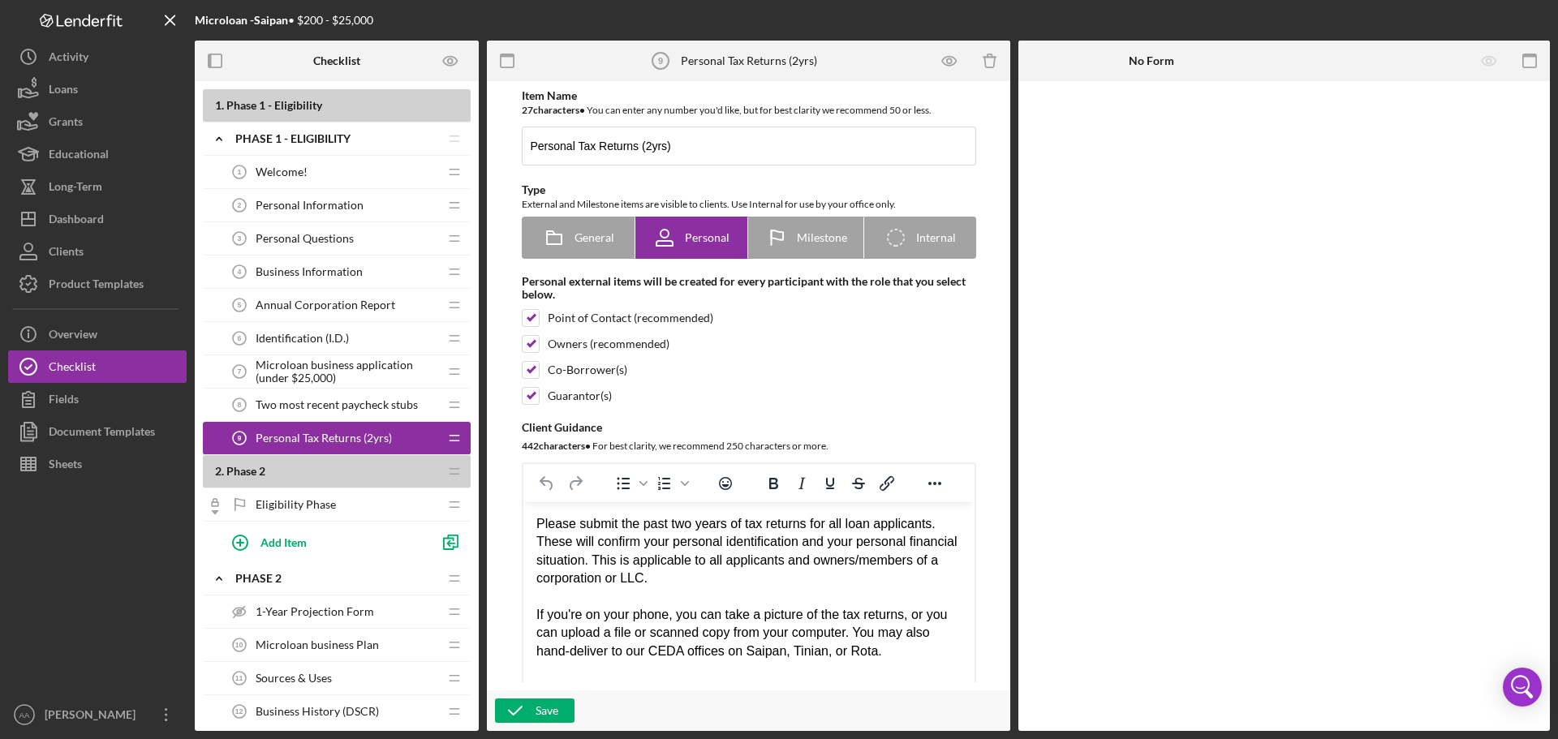
click at [313, 603] on div "1-Year Projection Form 1-Year Projection Form" at bounding box center [330, 612] width 215 height 32
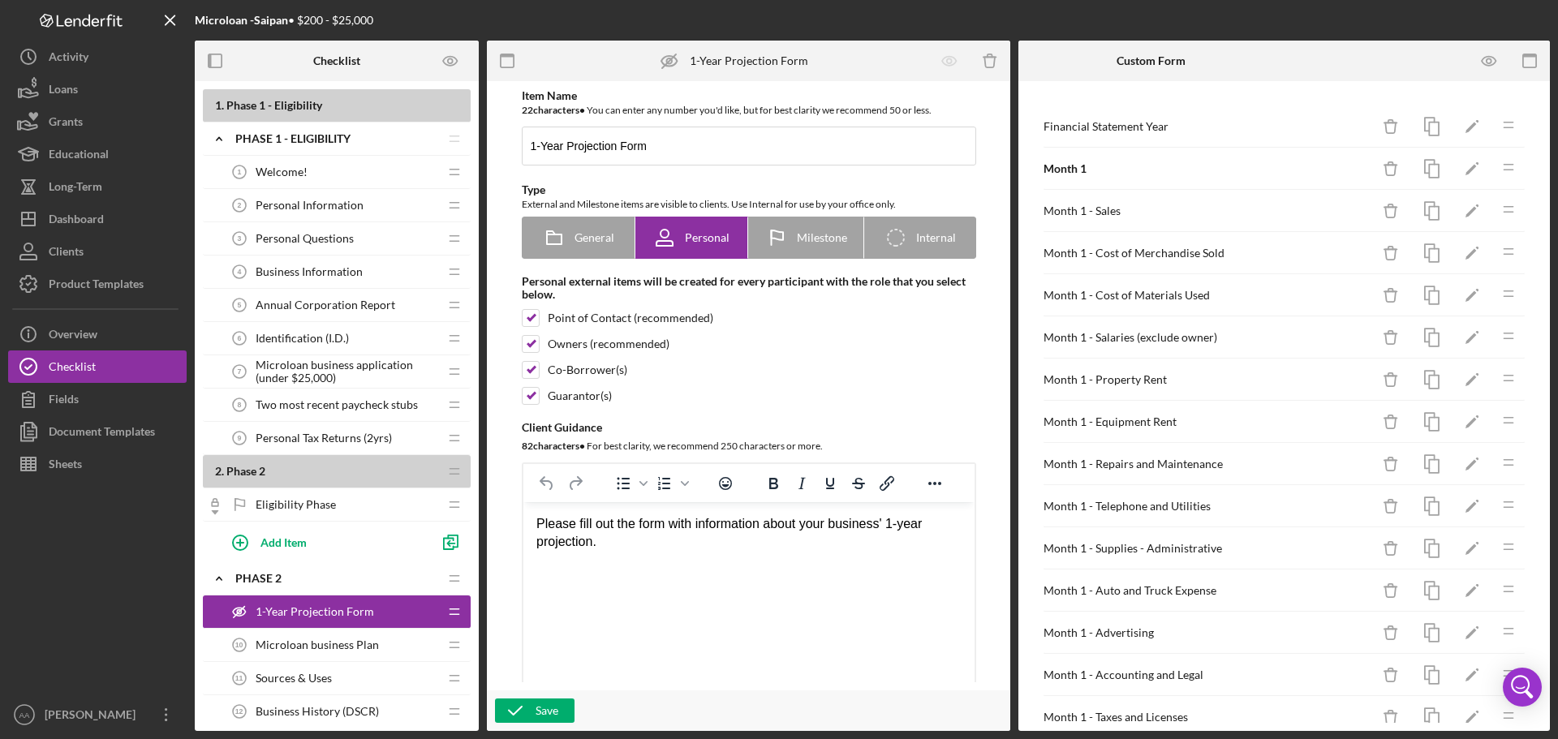
click at [305, 644] on span "Microloan business Plan" at bounding box center [317, 645] width 123 height 13
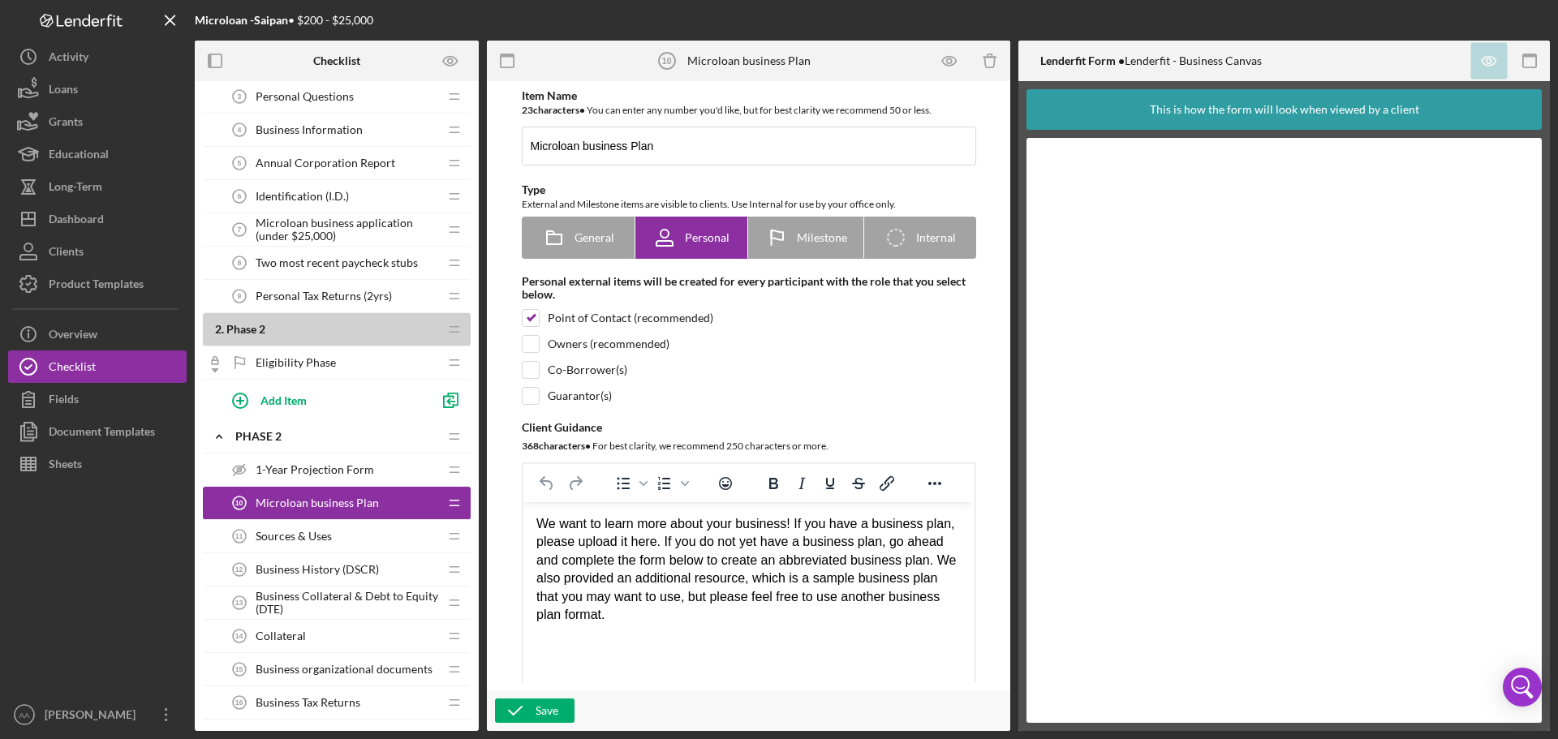
scroll to position [162, 0]
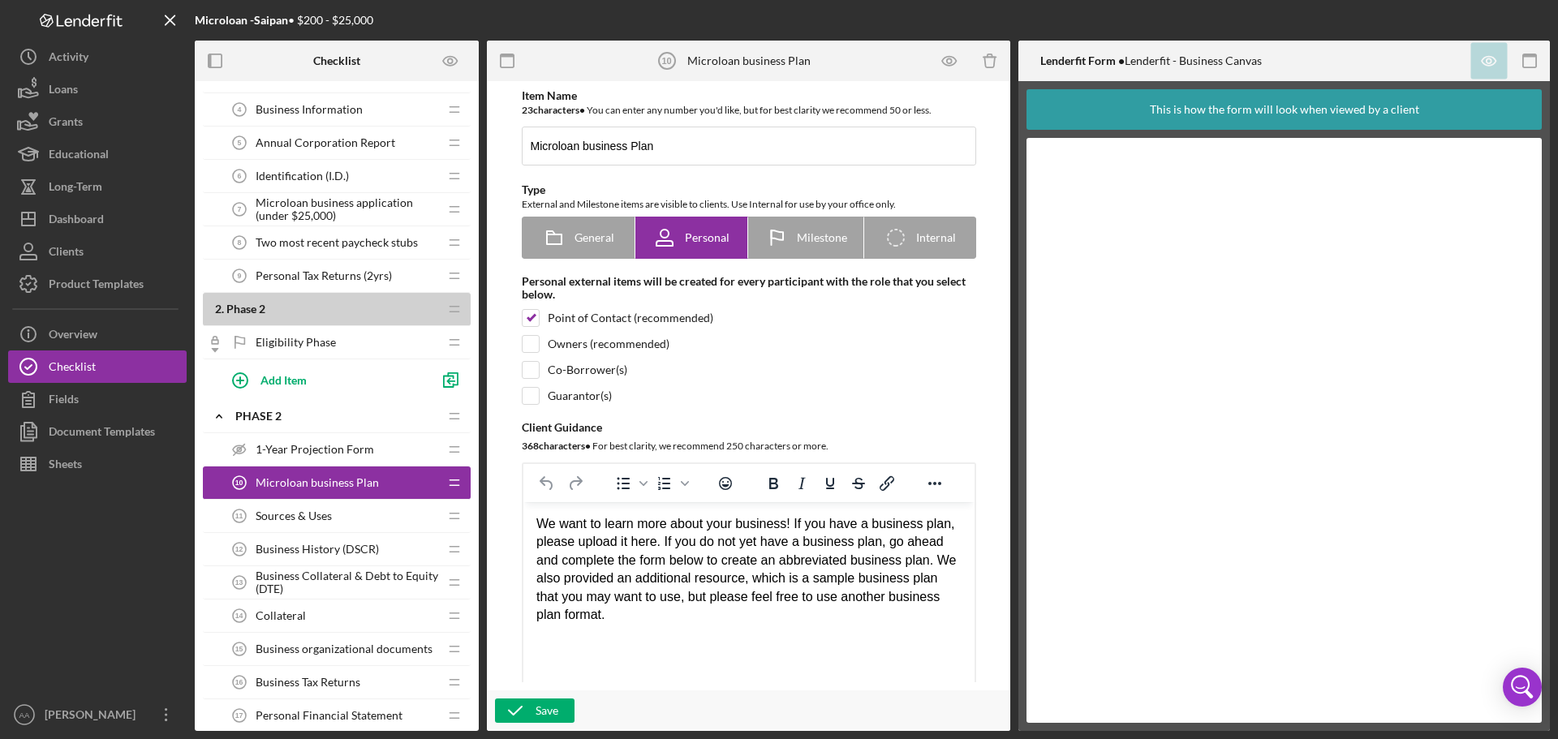
click at [374, 520] on div "Sources & Uses 11 Sources & Uses" at bounding box center [330, 516] width 215 height 32
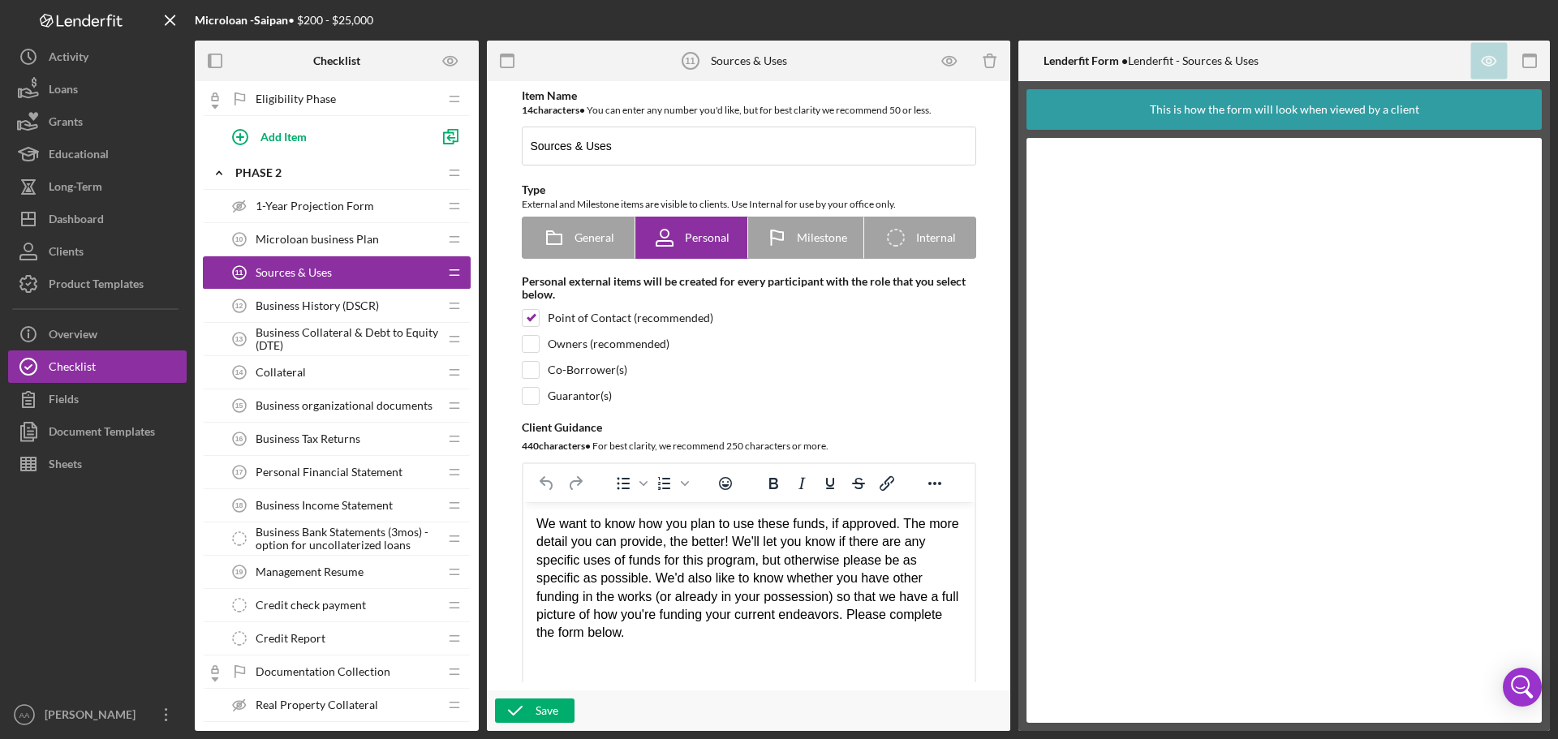
scroll to position [487, 0]
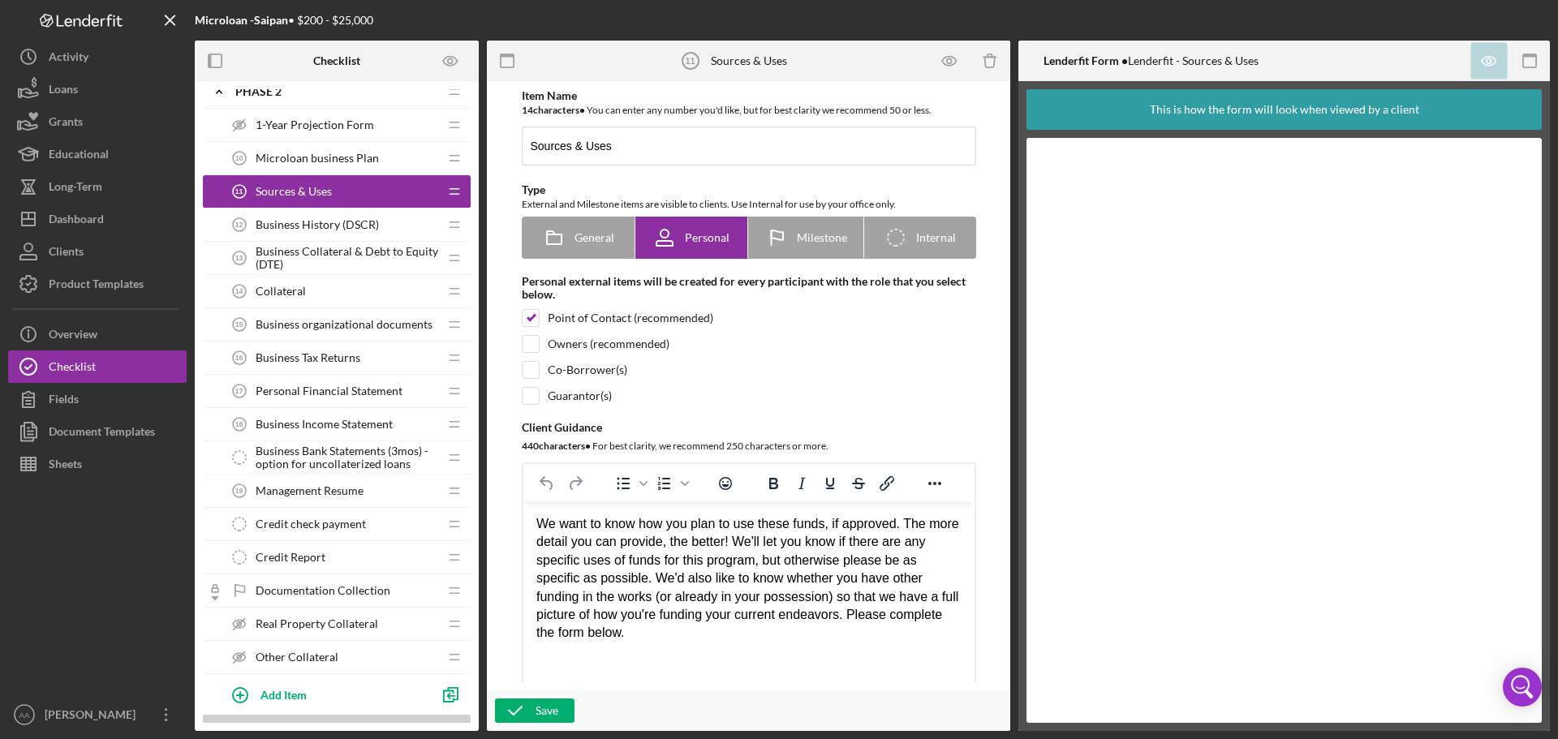
click at [338, 624] on span "Real Property Collateral" at bounding box center [317, 624] width 123 height 13
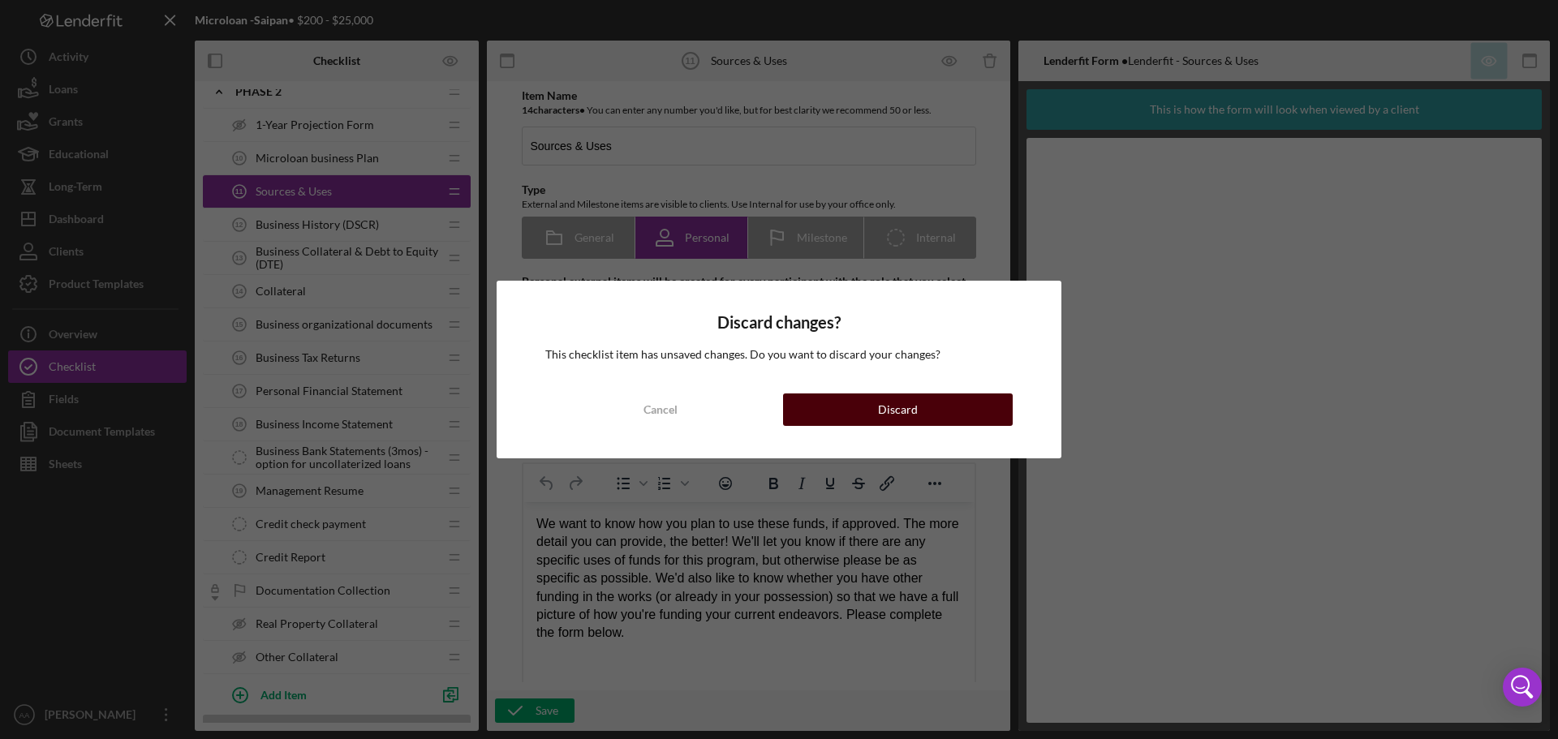
click at [950, 418] on button "Discard" at bounding box center [898, 410] width 230 height 32
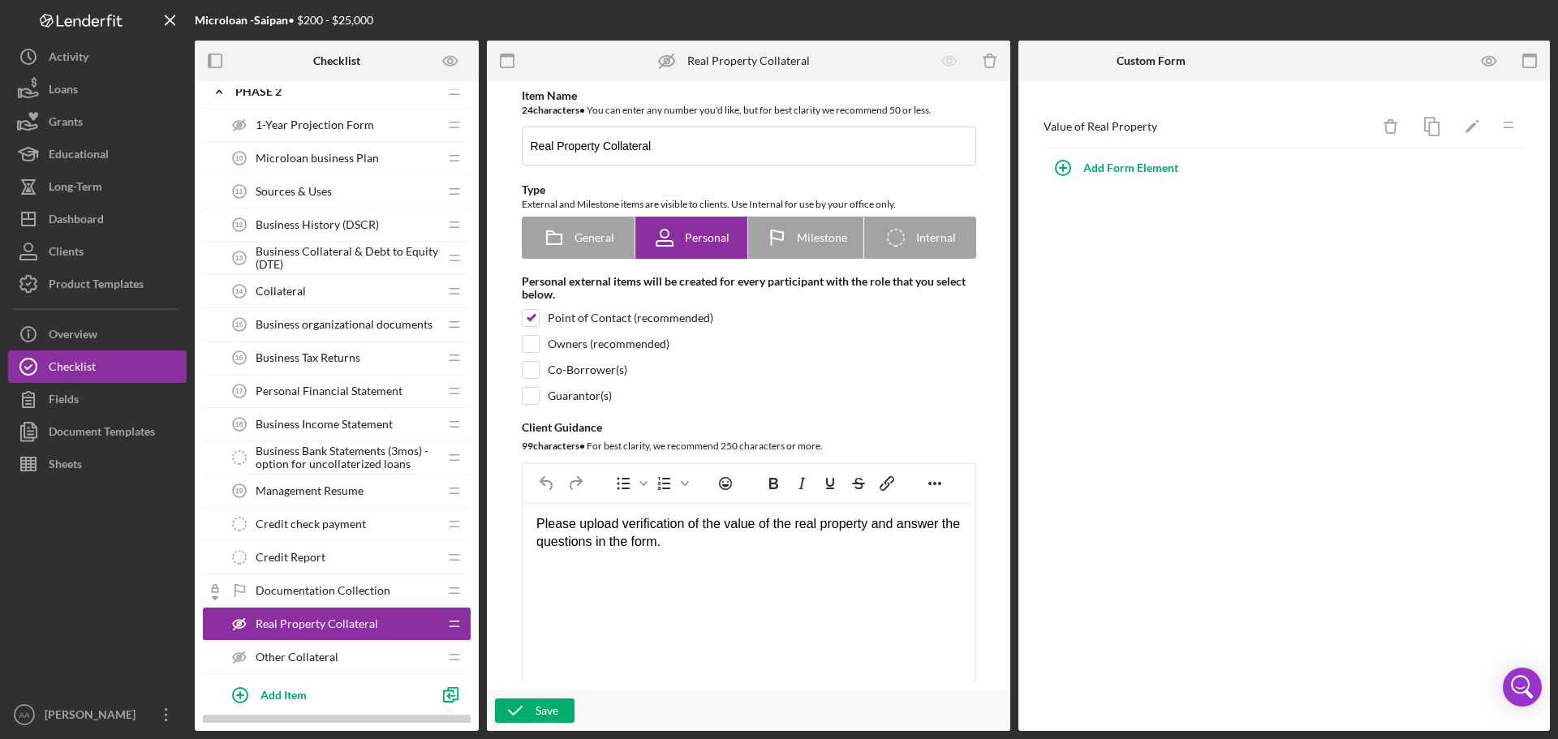
click at [330, 665] on div "Other Collateral Other Collateral" at bounding box center [330, 657] width 215 height 32
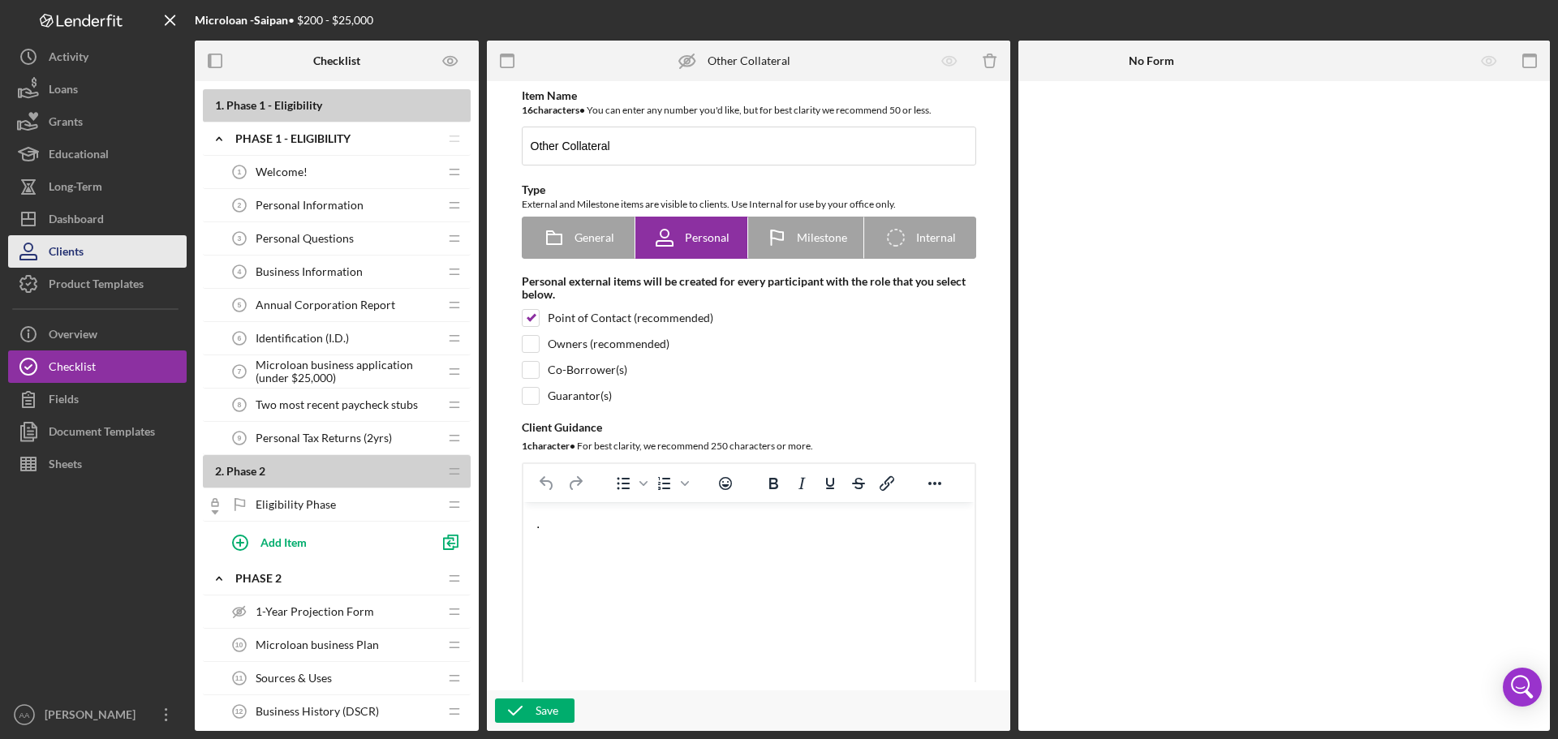
click at [115, 262] on button "Clients" at bounding box center [97, 251] width 179 height 32
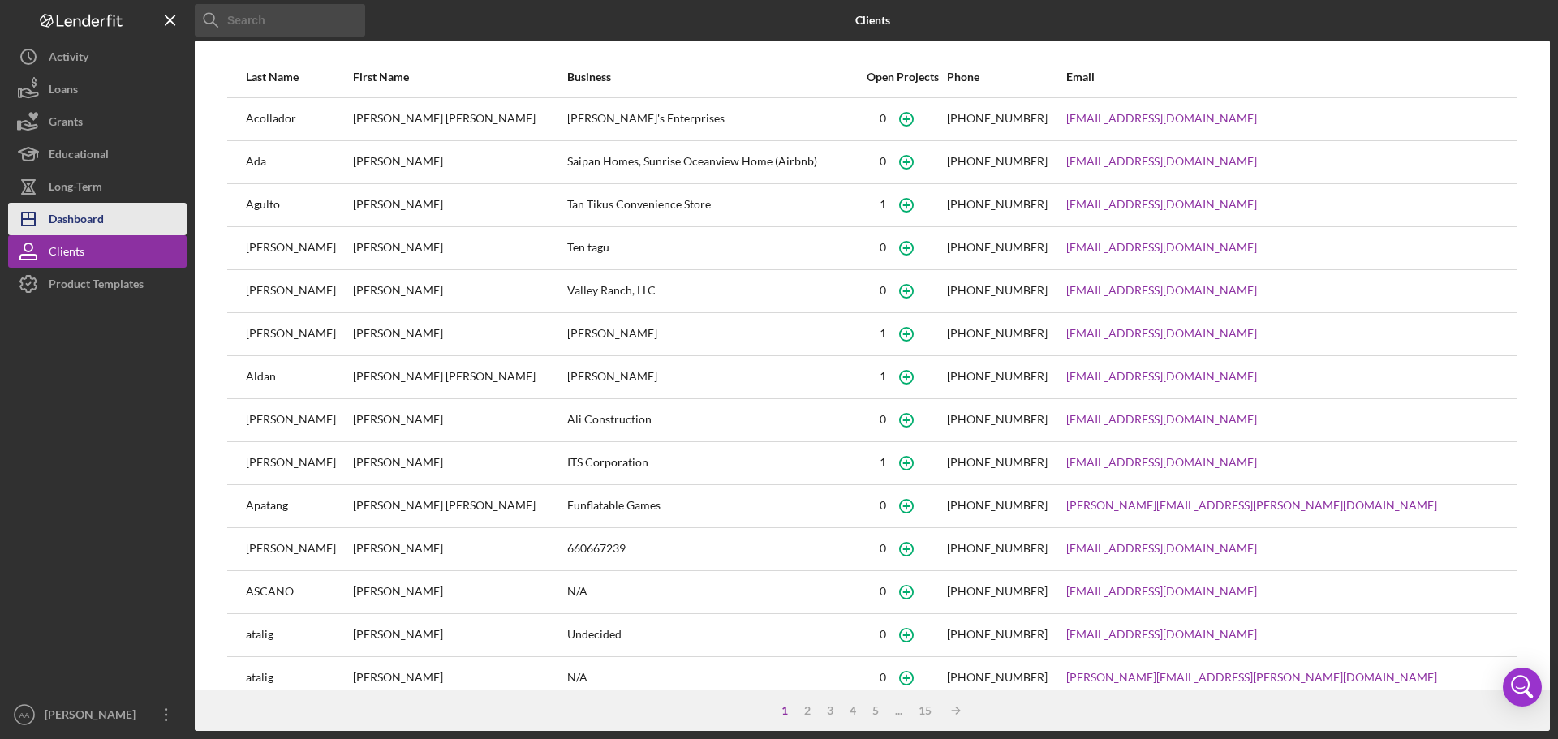
click at [142, 221] on button "Icon/Dashboard Dashboard" at bounding box center [97, 219] width 179 height 32
